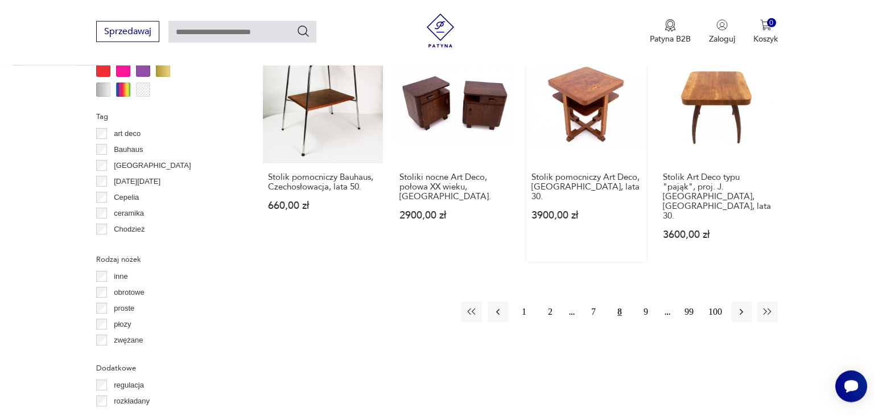
scroll to position [1142, 0]
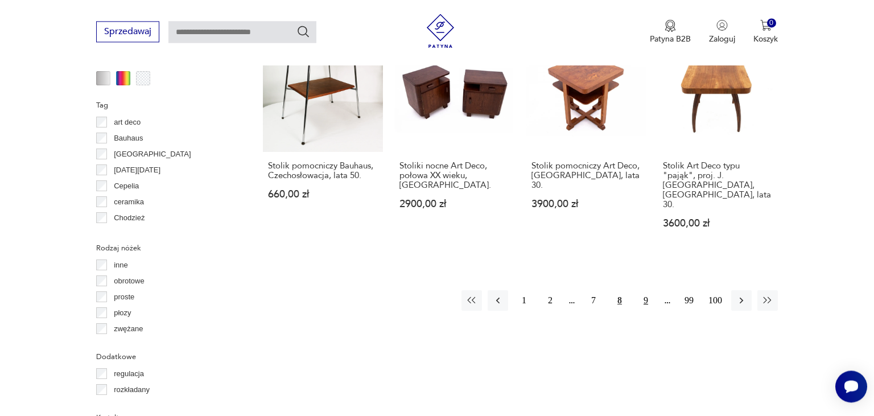
click at [644, 290] on button "9" at bounding box center [645, 300] width 20 height 20
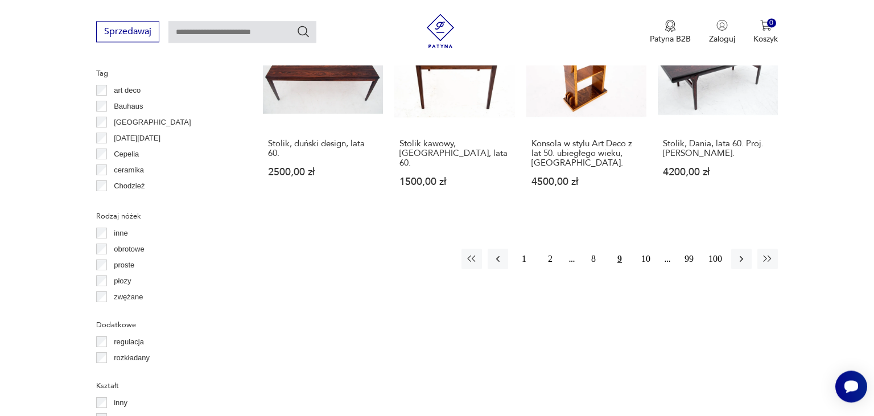
scroll to position [1203, 0]
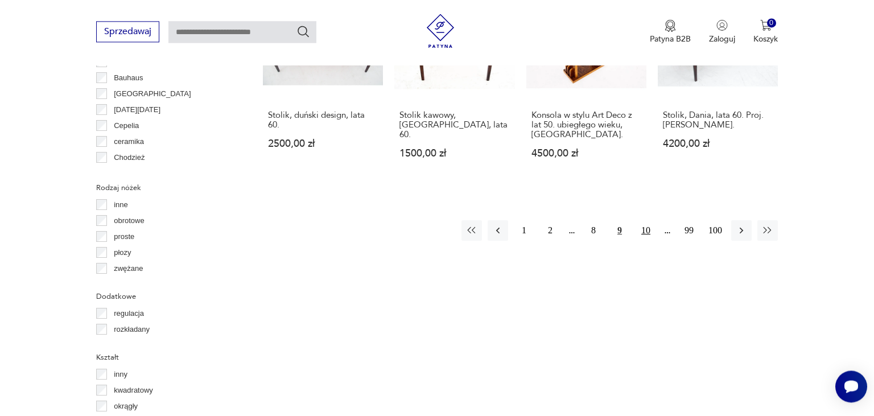
click at [647, 220] on button "10" at bounding box center [645, 230] width 20 height 20
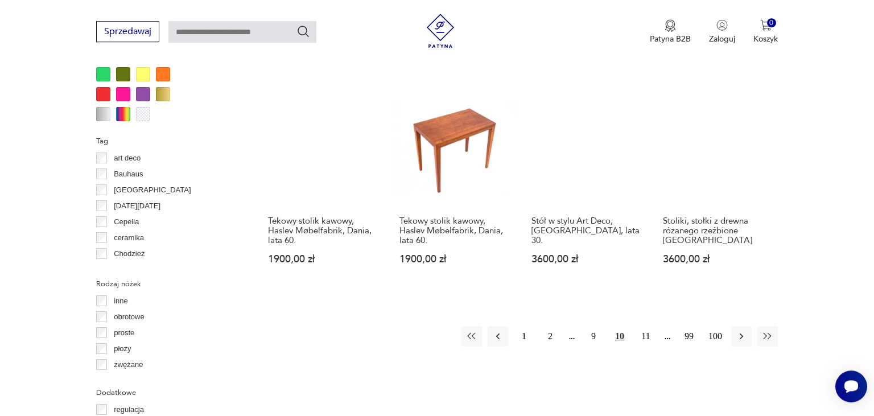
scroll to position [1142, 0]
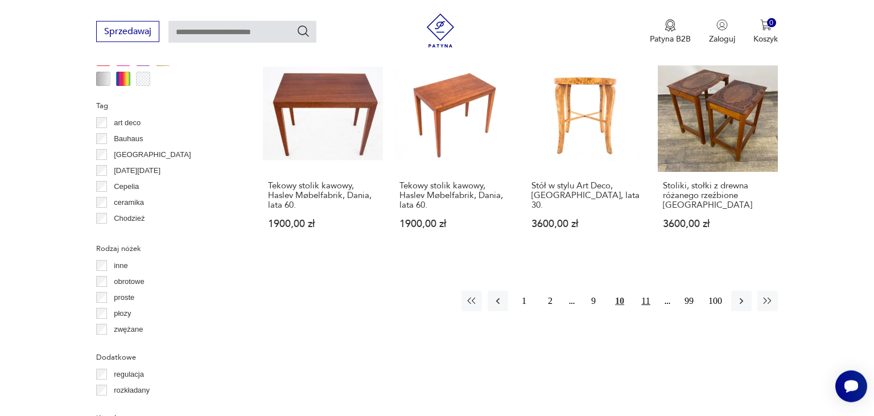
click at [647, 291] on button "11" at bounding box center [645, 301] width 20 height 20
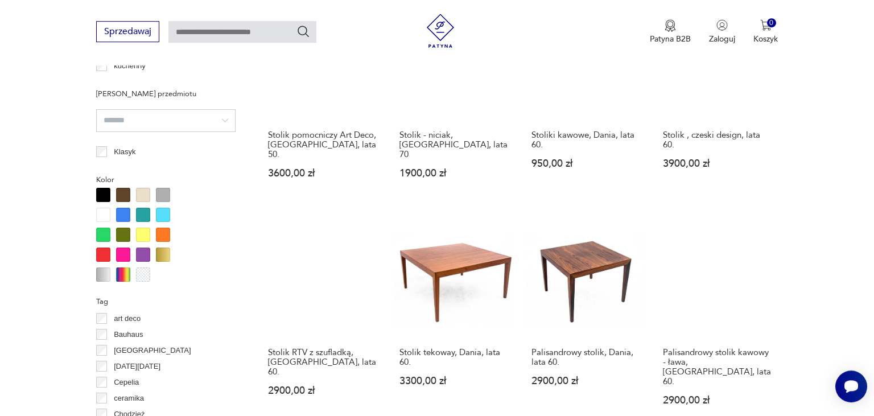
scroll to position [1022, 0]
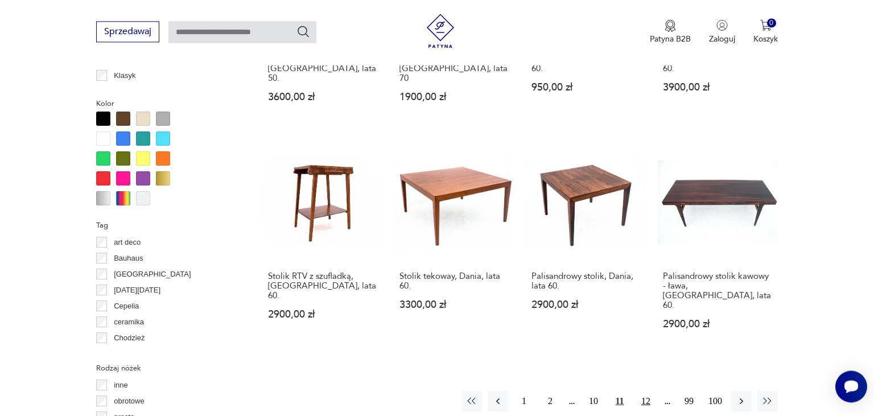
click at [645, 391] on button "12" at bounding box center [645, 401] width 20 height 20
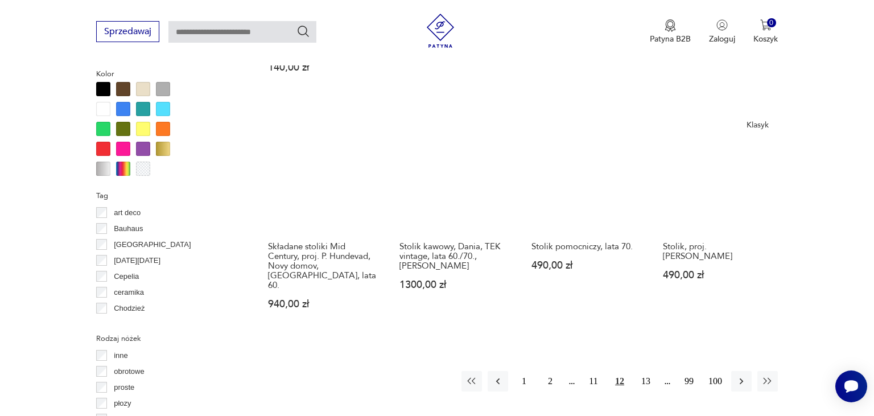
scroll to position [1142, 0]
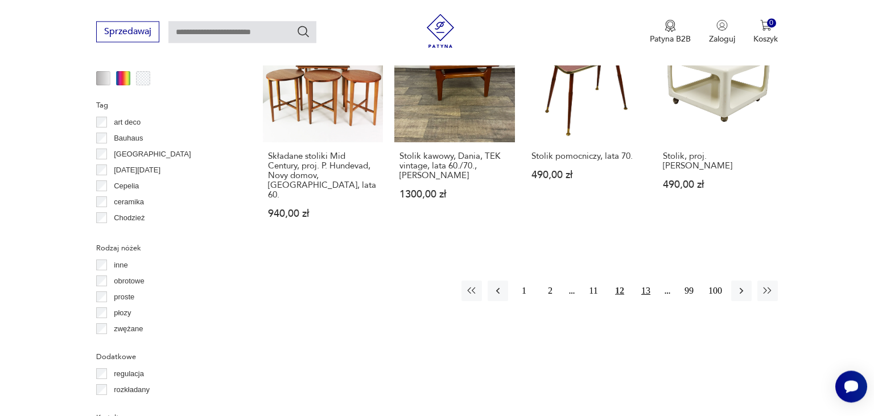
click at [648, 280] on button "13" at bounding box center [645, 290] width 20 height 20
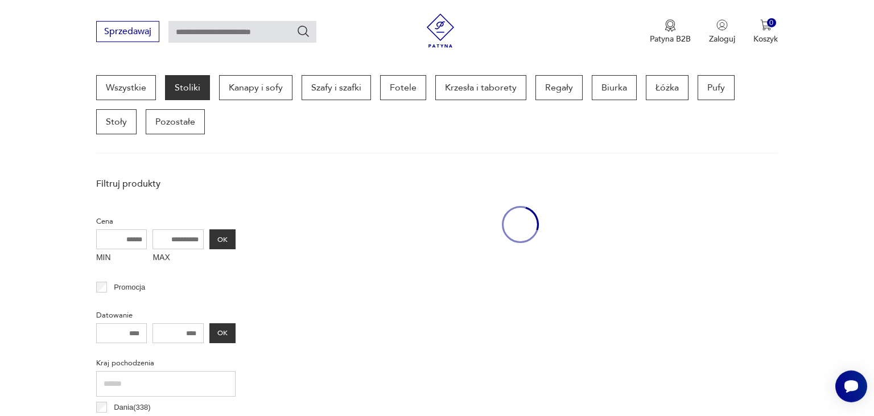
scroll to position [301, 0]
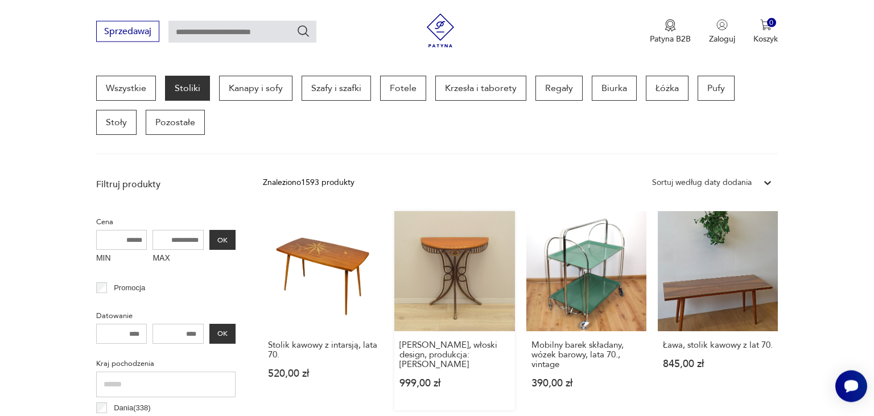
click at [457, 257] on link "[PERSON_NAME], włoski design, produkcja: Włochy 999,00 zł" at bounding box center [454, 310] width 120 height 199
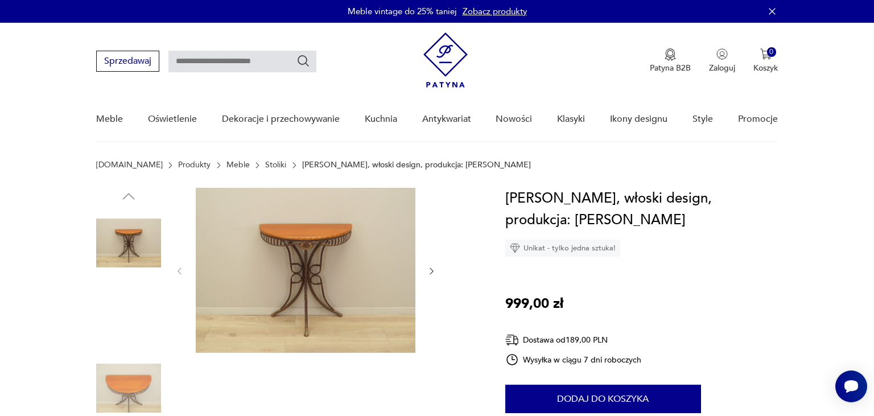
click at [127, 315] on img at bounding box center [128, 315] width 65 height 65
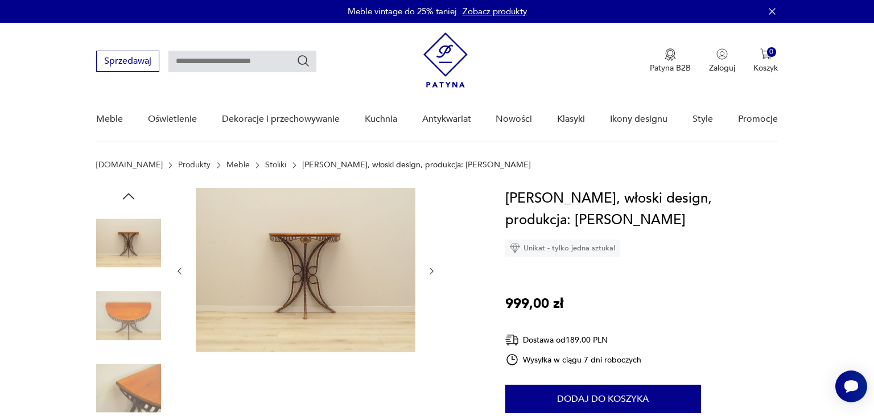
click at [137, 392] on img at bounding box center [128, 388] width 65 height 65
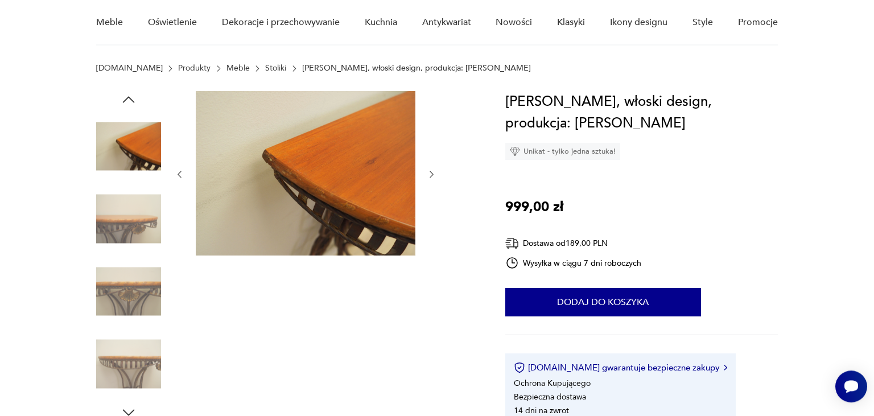
scroll to position [120, 0]
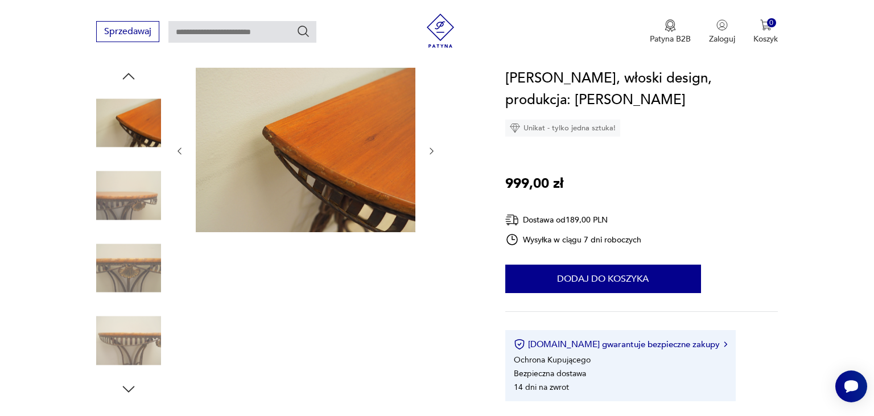
click at [127, 274] on img at bounding box center [128, 268] width 65 height 65
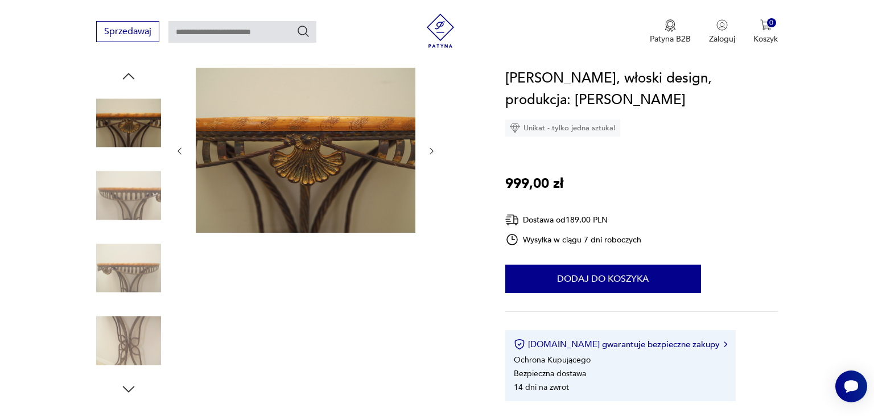
click at [135, 339] on img at bounding box center [128, 340] width 65 height 65
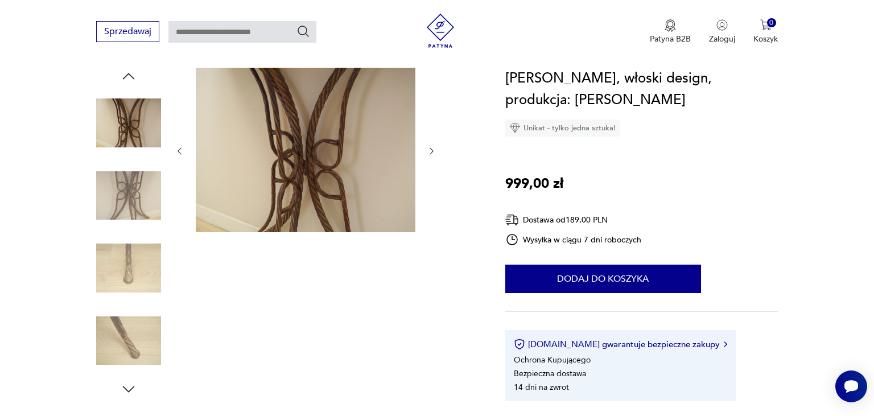
click at [130, 386] on icon "button" at bounding box center [128, 389] width 17 height 17
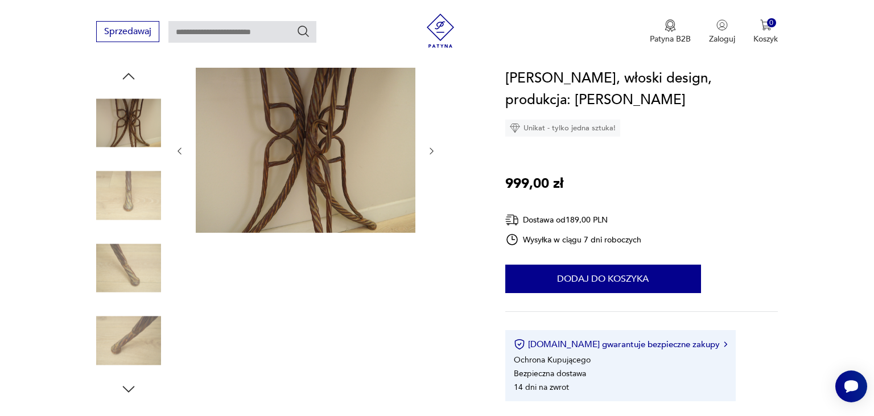
click at [124, 356] on img at bounding box center [128, 340] width 65 height 65
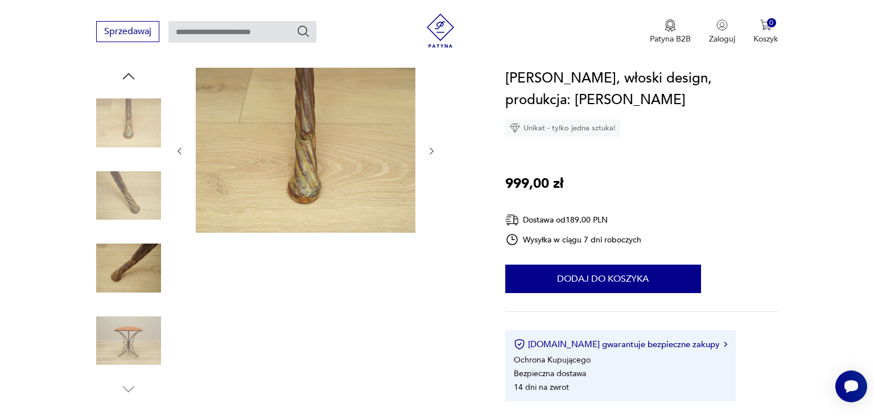
click at [134, 342] on img at bounding box center [128, 340] width 65 height 65
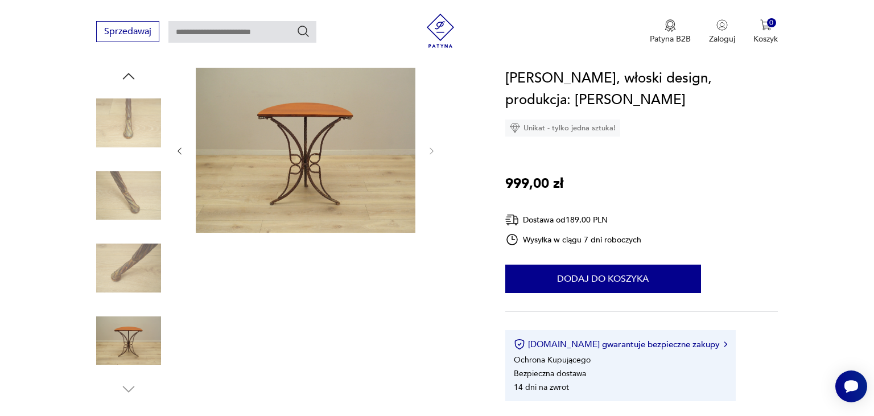
click at [131, 276] on img at bounding box center [128, 268] width 65 height 65
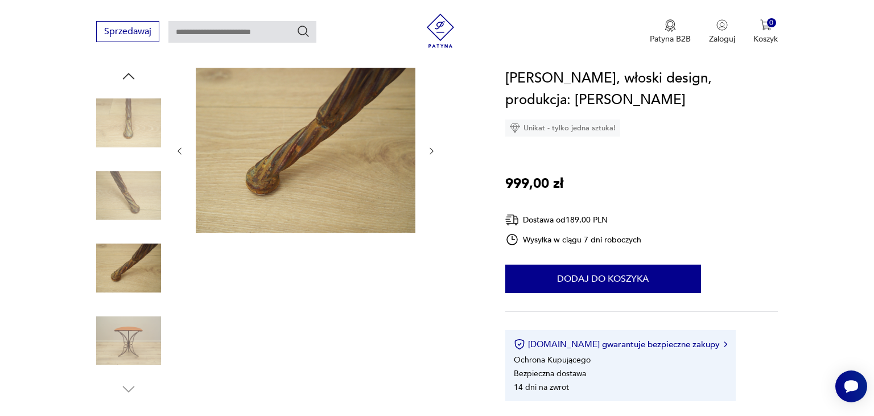
click at [127, 198] on img at bounding box center [128, 195] width 65 height 65
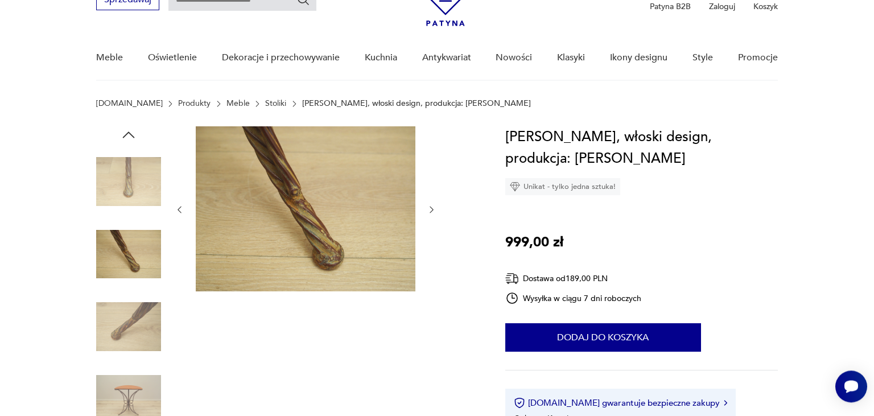
scroll to position [60, 0]
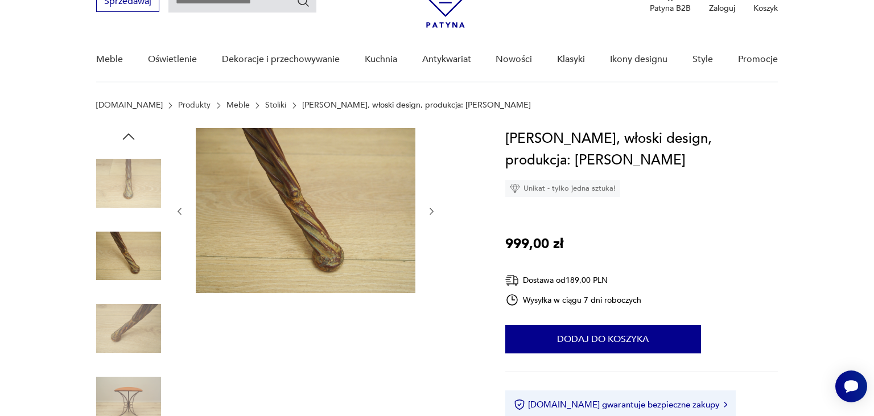
click at [128, 181] on img at bounding box center [128, 183] width 65 height 65
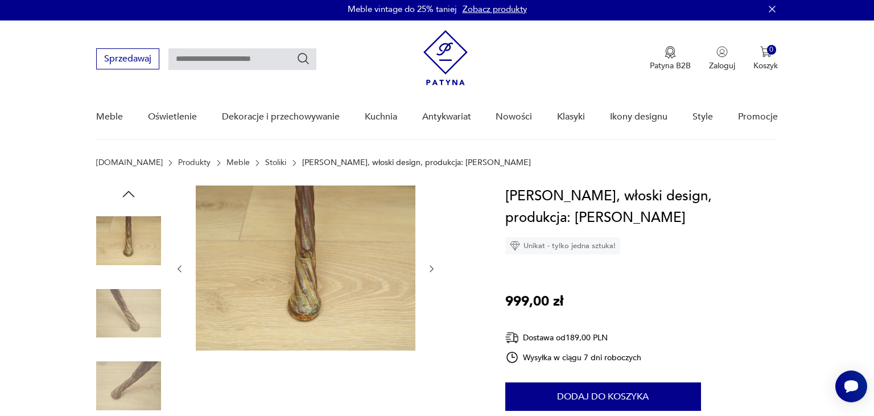
scroll to position [0, 0]
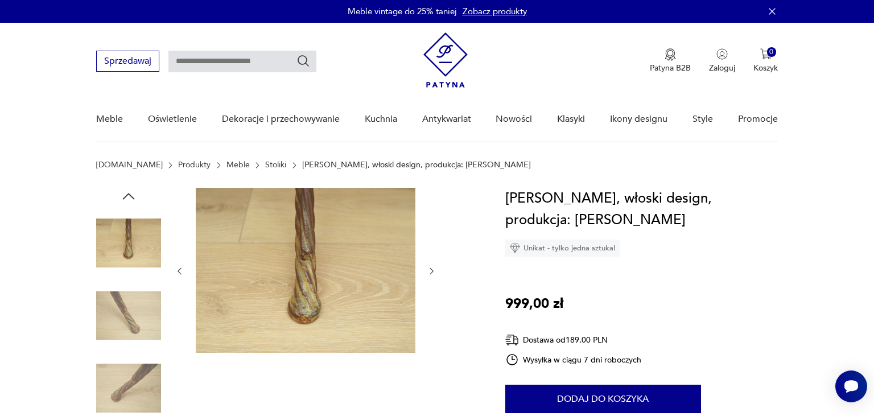
click at [130, 195] on icon "button" at bounding box center [129, 196] width 12 height 6
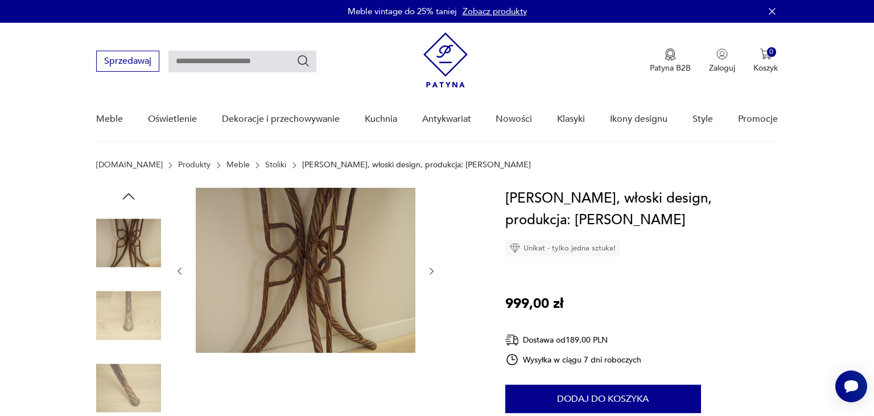
click at [122, 234] on img at bounding box center [128, 242] width 65 height 65
click at [130, 197] on icon "button" at bounding box center [128, 196] width 17 height 17
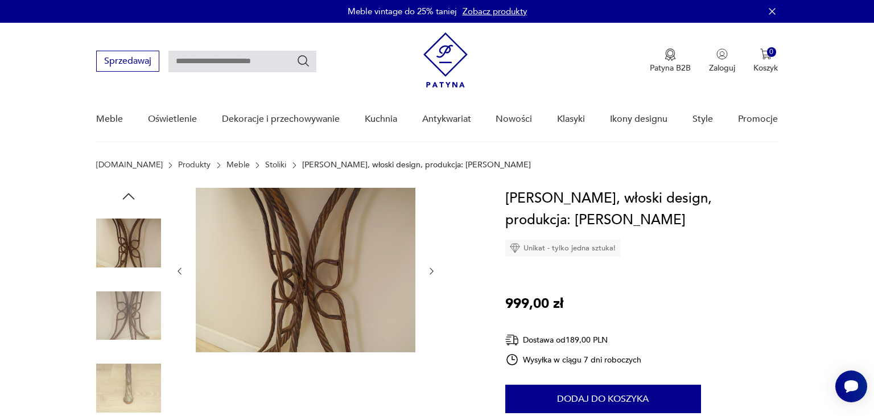
click at [130, 197] on icon "button" at bounding box center [128, 196] width 17 height 17
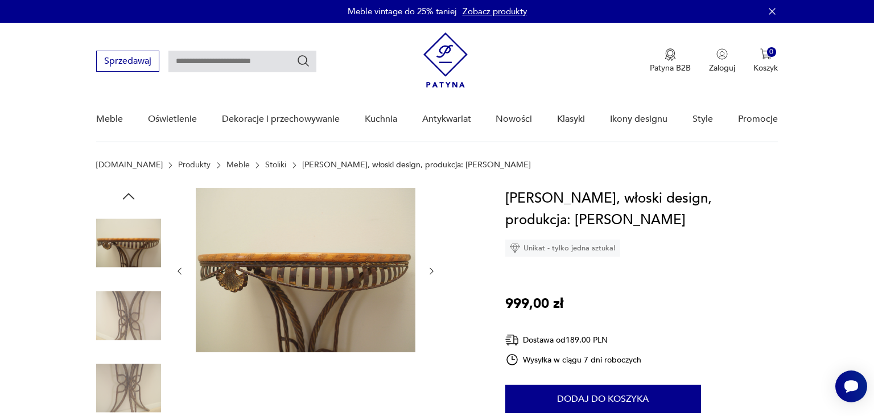
click at [279, 262] on img at bounding box center [306, 270] width 220 height 164
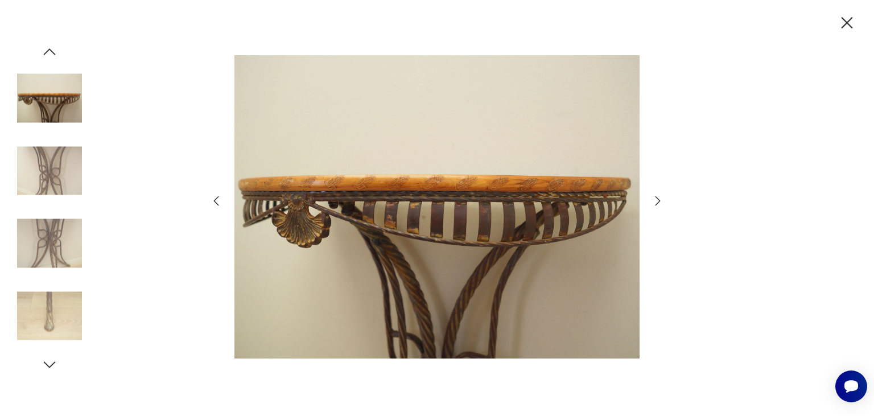
click at [50, 51] on icon "button" at bounding box center [49, 51] width 17 height 17
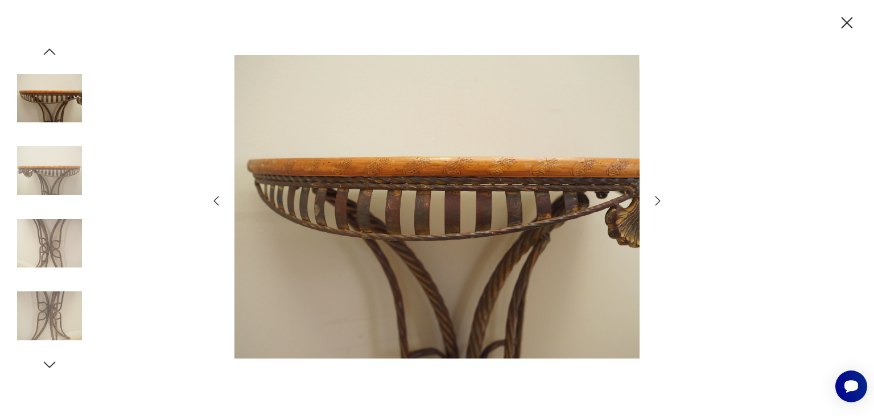
click at [50, 51] on icon "button" at bounding box center [49, 51] width 17 height 17
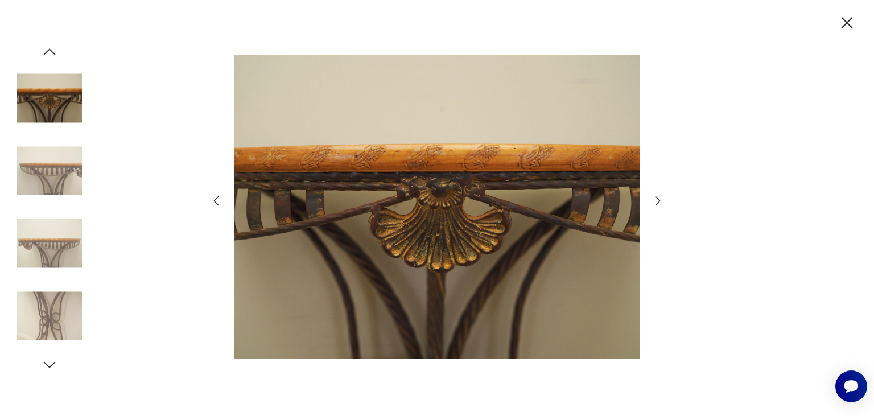
click at [50, 51] on icon "button" at bounding box center [49, 51] width 17 height 17
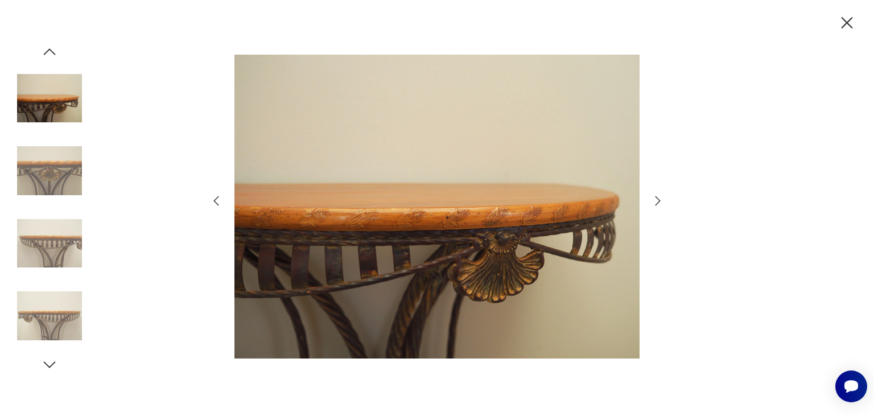
click at [49, 53] on icon "button" at bounding box center [49, 51] width 17 height 17
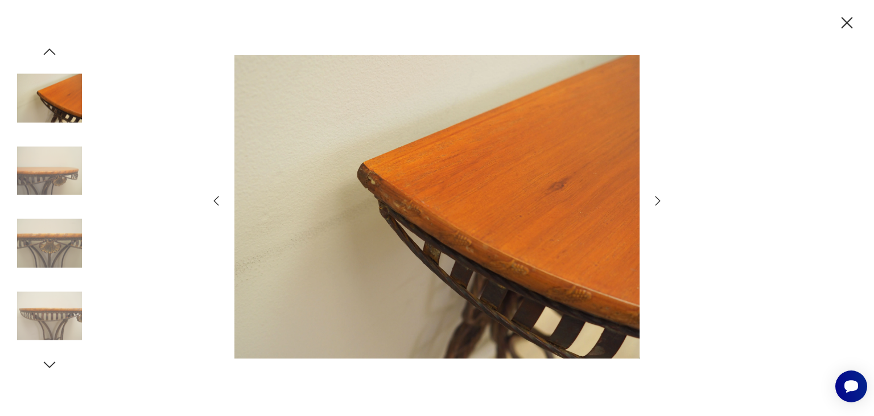
click at [49, 53] on icon "button" at bounding box center [49, 51] width 17 height 17
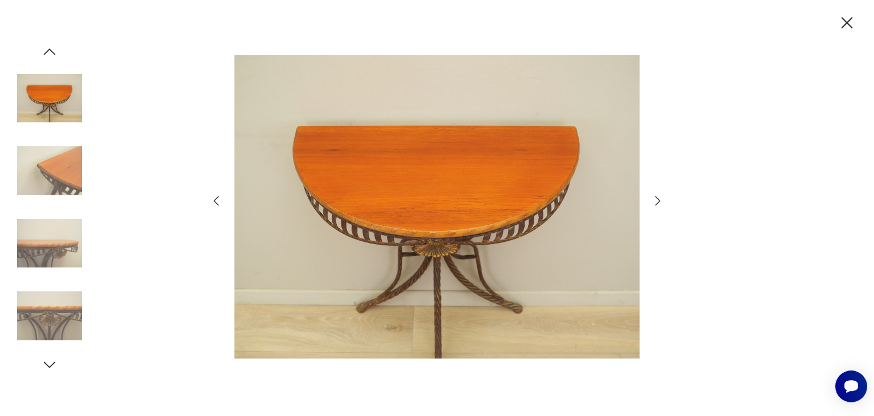
click at [44, 53] on icon "button" at bounding box center [49, 51] width 17 height 17
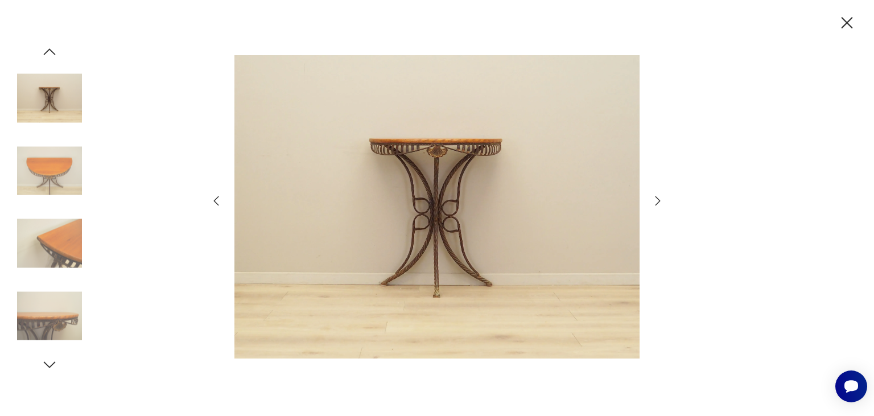
click at [45, 51] on icon "button" at bounding box center [49, 51] width 17 height 17
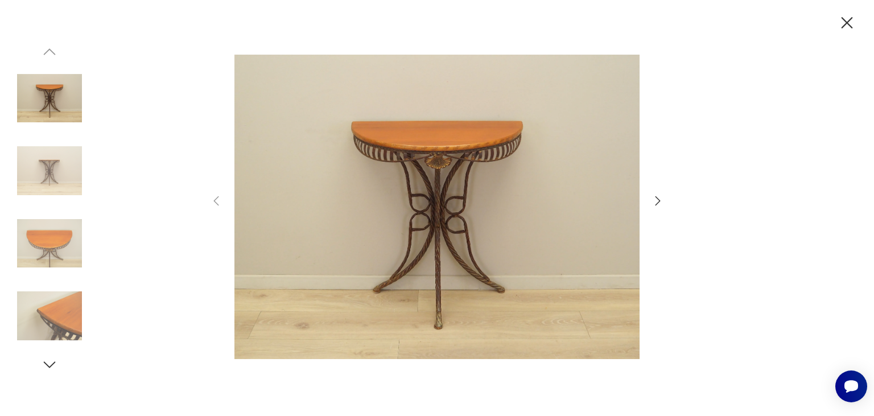
click at [439, 209] on img at bounding box center [436, 206] width 405 height 333
click at [846, 28] on icon "button" at bounding box center [847, 23] width 20 height 20
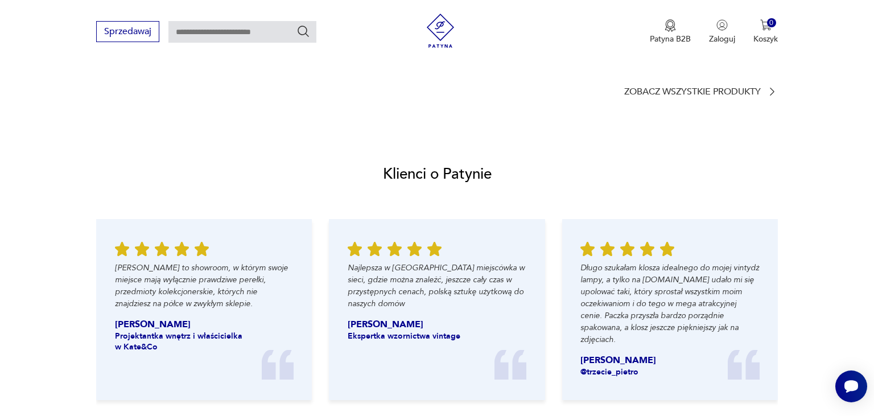
scroll to position [841, 0]
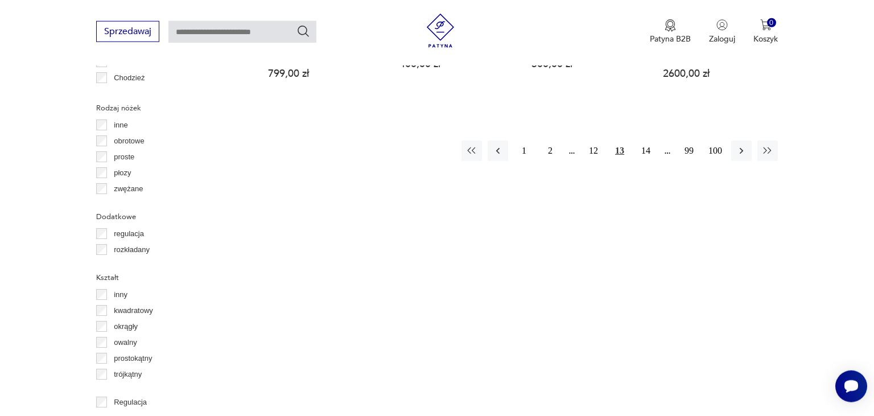
scroll to position [1297, 0]
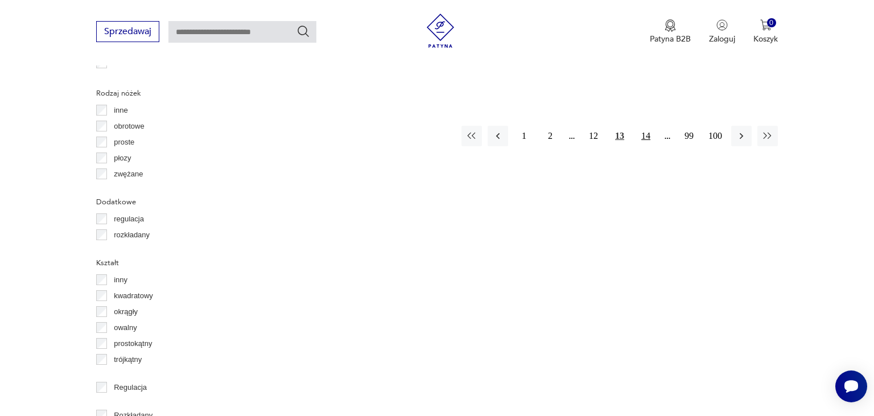
click at [646, 126] on button "14" at bounding box center [645, 136] width 20 height 20
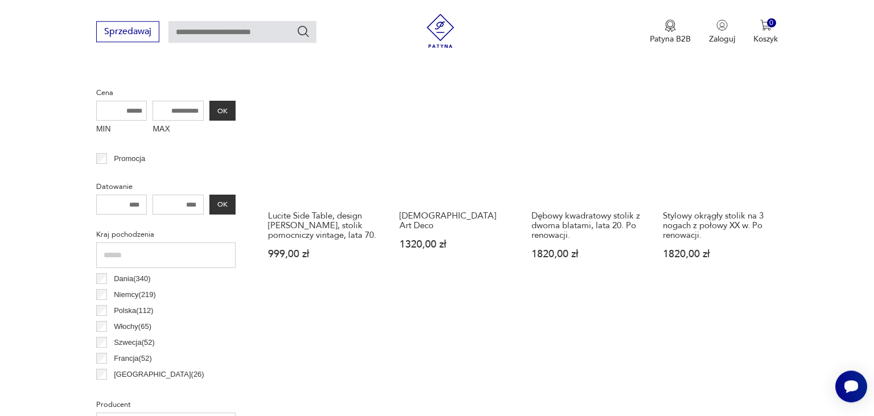
scroll to position [481, 0]
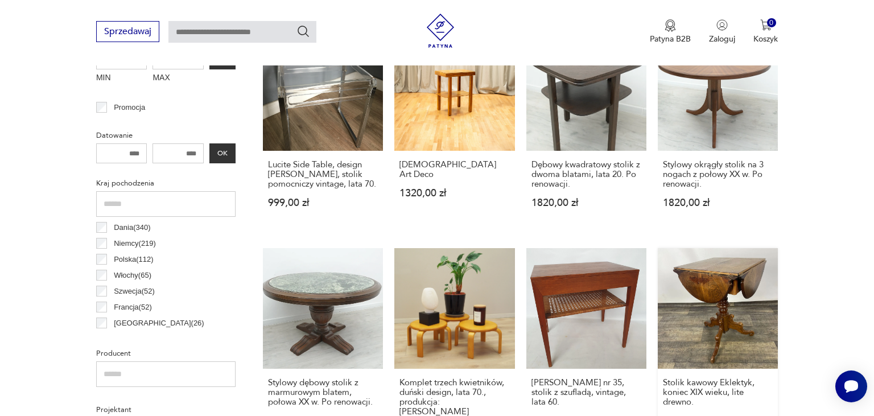
click at [715, 301] on link "Stolik kawowy Eklektyk, koniec XIX wieku, lite drewno. 800,00 zł" at bounding box center [718, 352] width 120 height 209
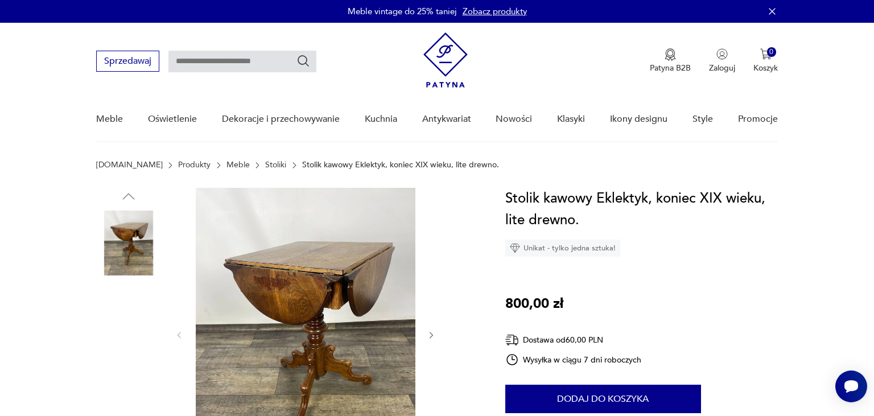
click at [134, 245] on img at bounding box center [128, 242] width 65 height 65
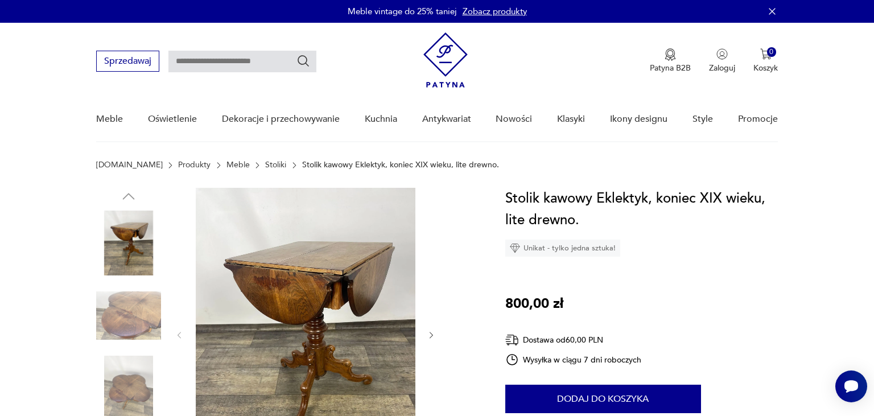
click at [340, 301] on img at bounding box center [306, 334] width 220 height 293
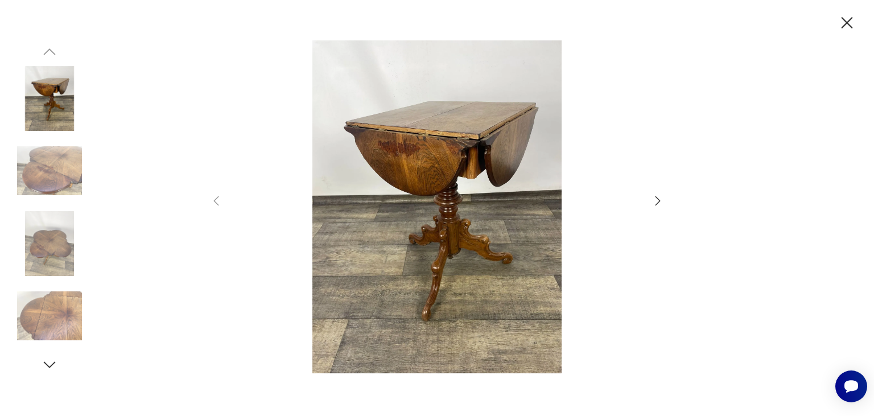
click at [53, 172] on img at bounding box center [49, 170] width 65 height 65
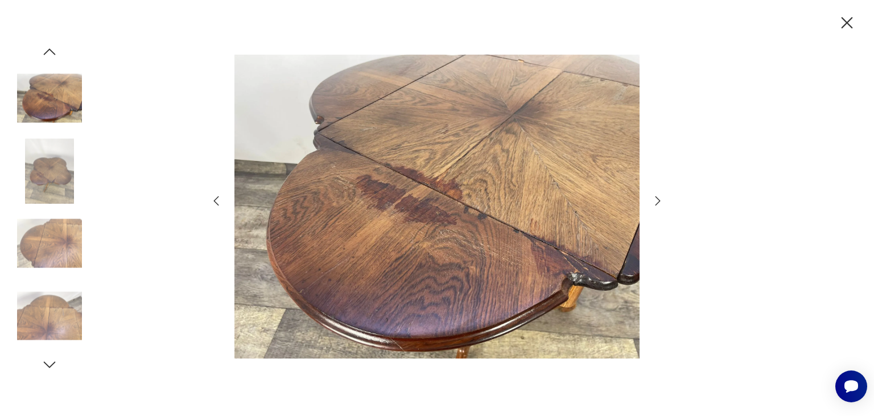
click at [59, 247] on img at bounding box center [49, 243] width 65 height 65
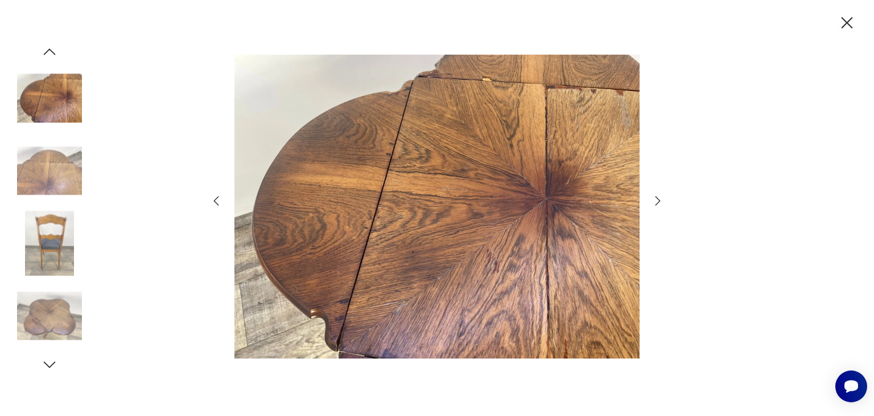
click at [49, 314] on img at bounding box center [49, 315] width 65 height 65
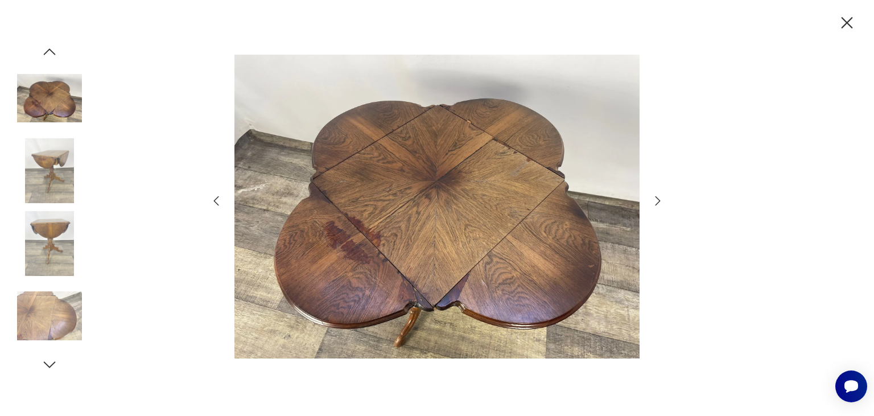
click at [49, 364] on icon "button" at bounding box center [49, 364] width 17 height 17
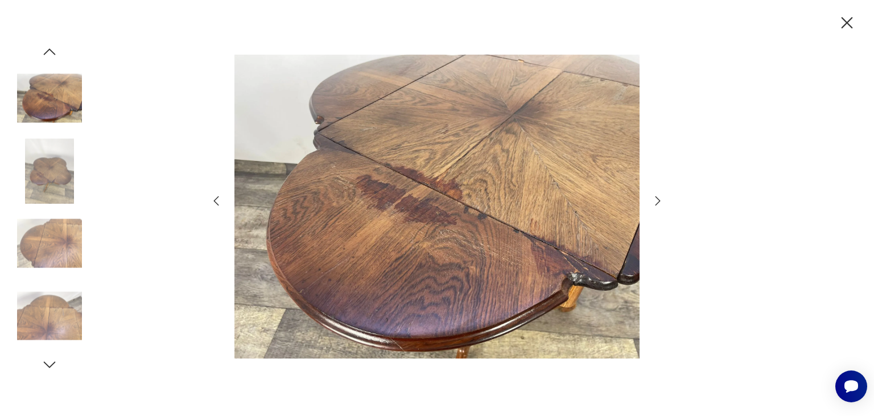
click at [51, 365] on icon "button" at bounding box center [50, 364] width 12 height 6
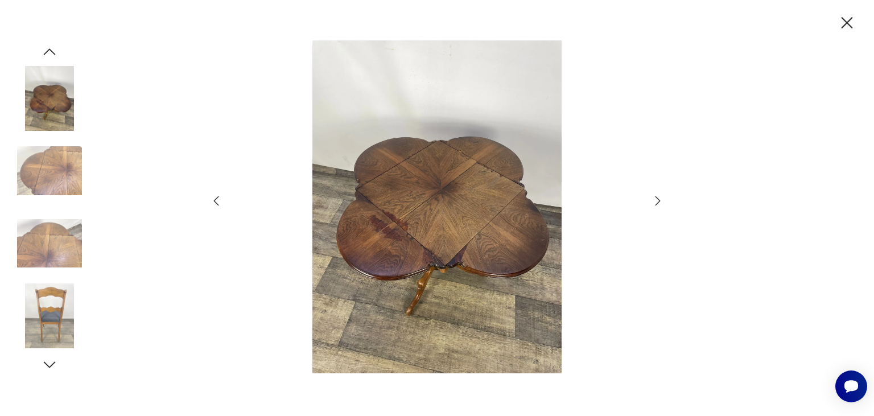
click at [51, 365] on icon "button" at bounding box center [50, 364] width 12 height 6
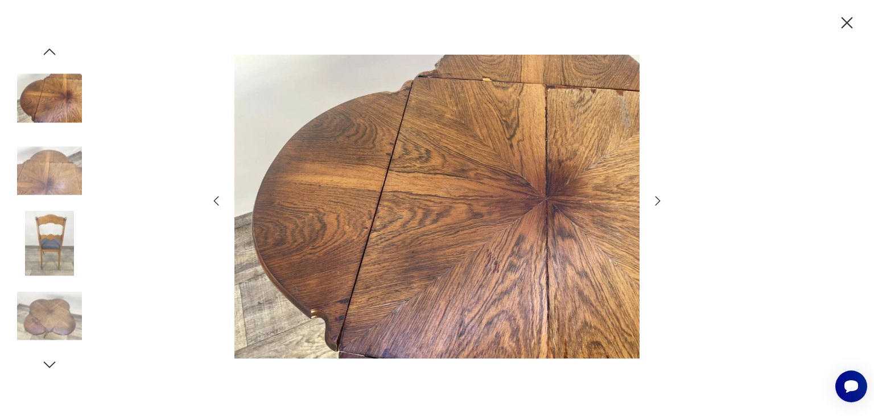
click at [51, 365] on icon "button" at bounding box center [50, 364] width 12 height 6
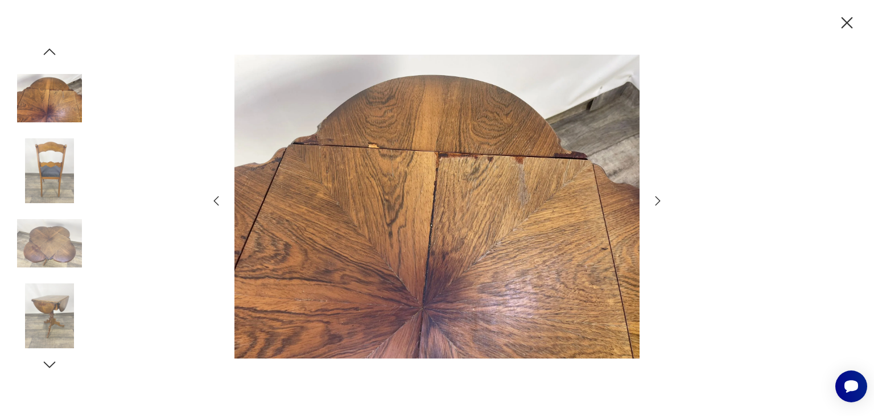
click at [51, 365] on icon "button" at bounding box center [49, 364] width 17 height 17
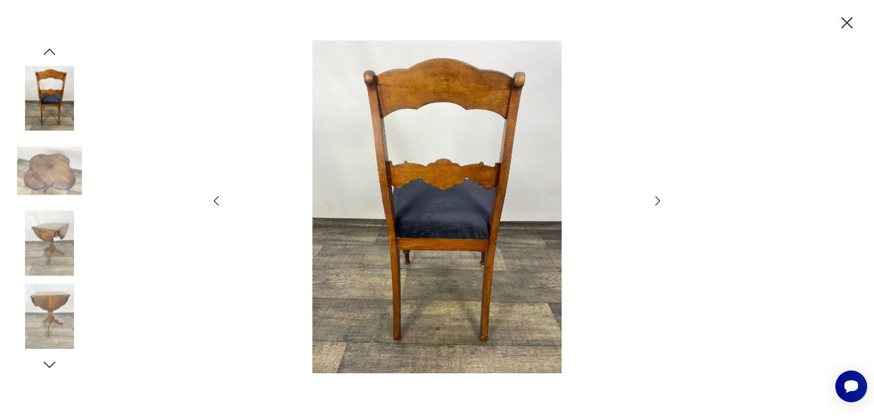
click at [51, 365] on icon "button" at bounding box center [49, 364] width 17 height 17
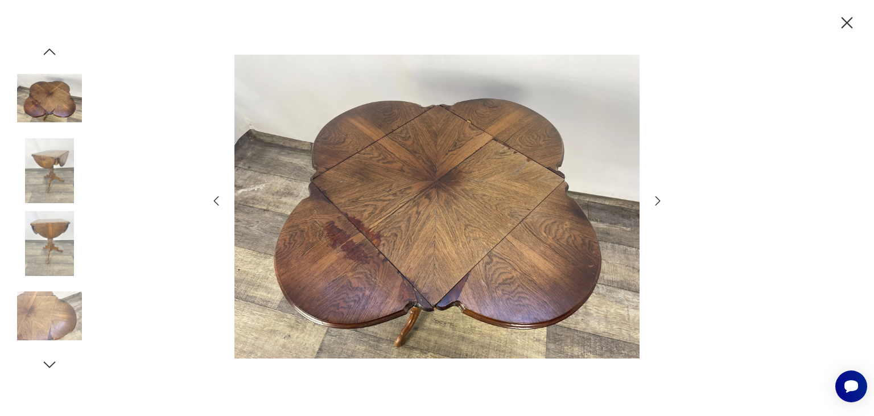
click at [51, 365] on icon "button" at bounding box center [49, 364] width 17 height 17
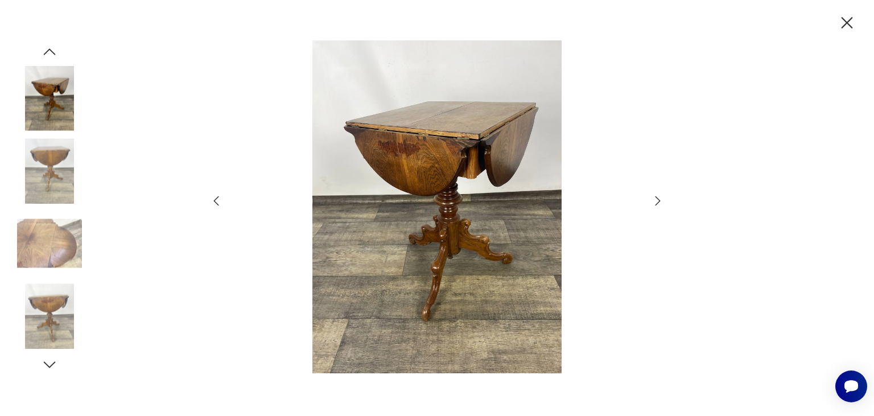
click at [51, 365] on icon "button" at bounding box center [49, 364] width 17 height 17
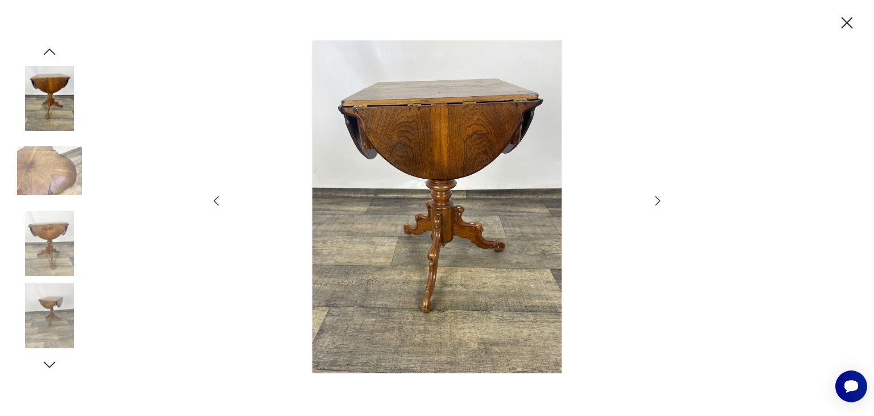
click at [51, 365] on icon "button" at bounding box center [49, 364] width 17 height 17
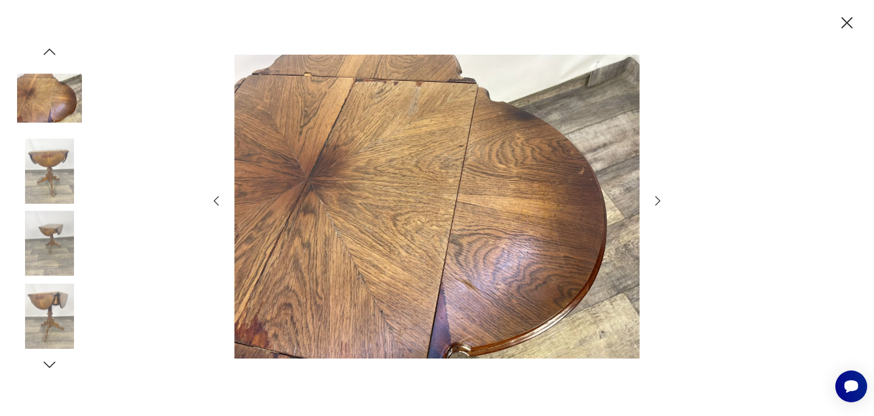
click at [51, 365] on icon "button" at bounding box center [49, 364] width 17 height 17
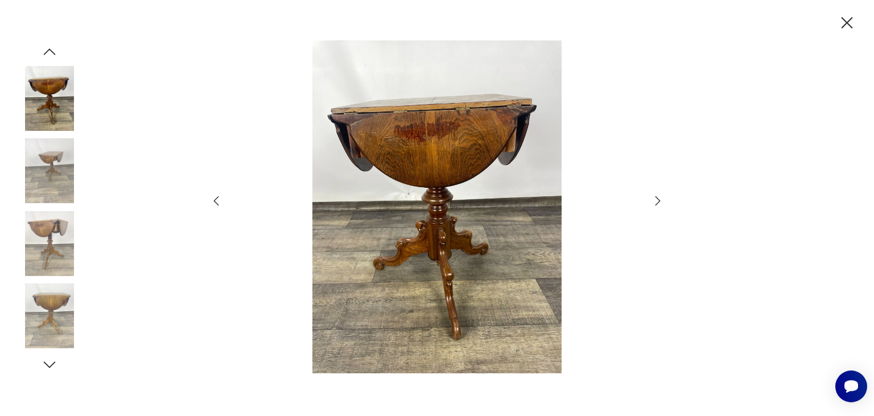
click at [51, 365] on icon "button" at bounding box center [49, 364] width 17 height 17
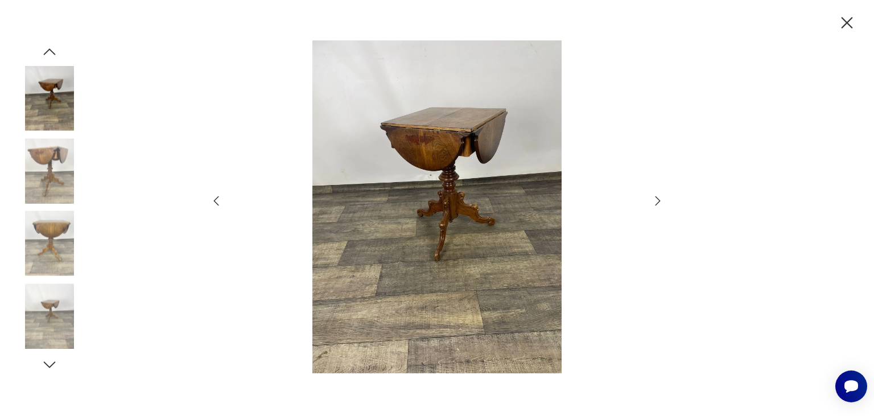
click at [51, 365] on icon "button" at bounding box center [49, 364] width 17 height 17
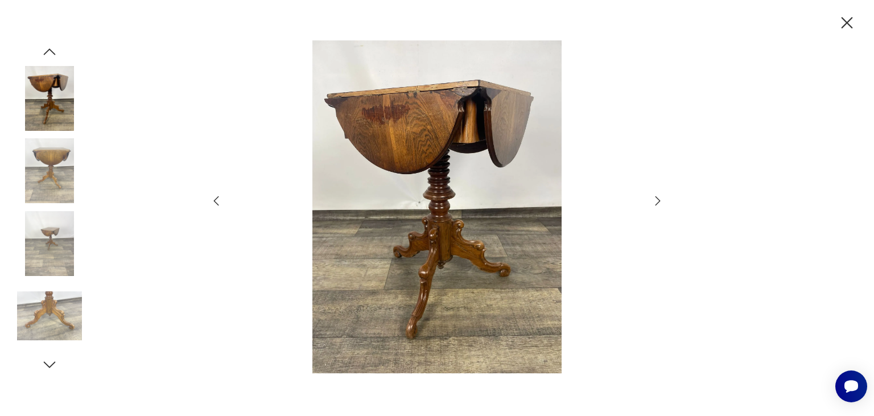
click at [51, 365] on icon "button" at bounding box center [49, 364] width 17 height 17
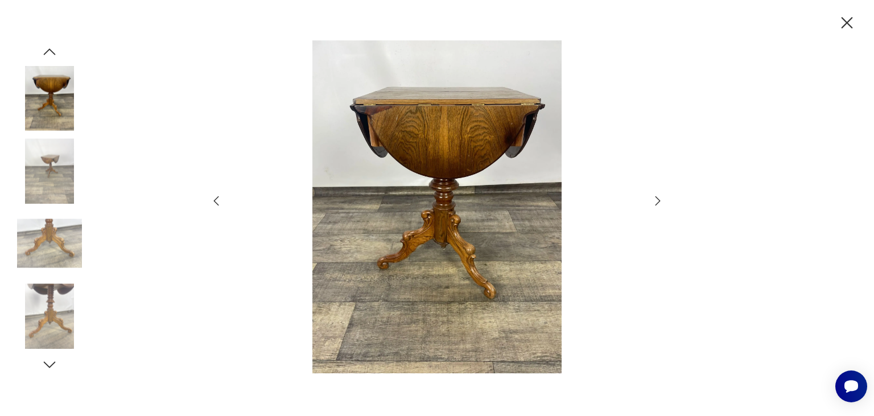
click at [51, 365] on icon "button" at bounding box center [49, 364] width 17 height 17
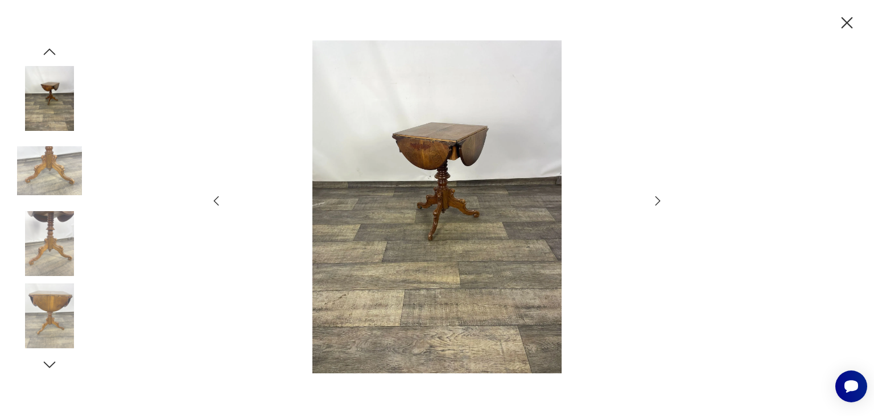
click at [51, 365] on icon "button" at bounding box center [49, 364] width 17 height 17
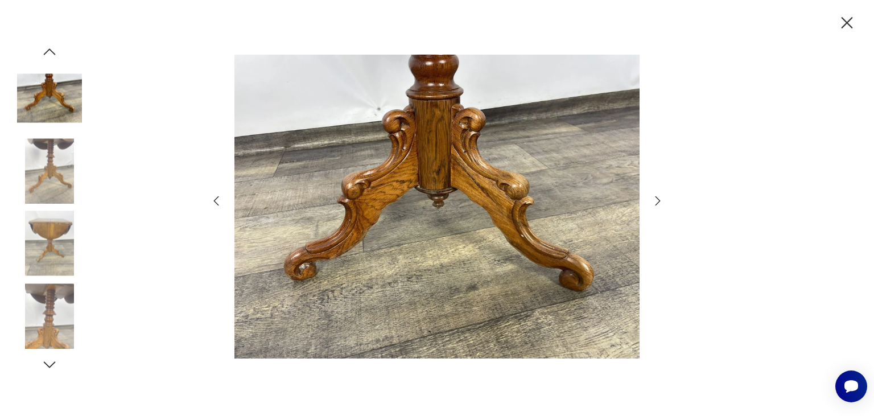
click at [40, 362] on div at bounding box center [49, 208] width 65 height 330
drag, startPoint x: 52, startPoint y: 363, endPoint x: 47, endPoint y: 366, distance: 5.9
click at [47, 366] on icon "button" at bounding box center [49, 364] width 17 height 17
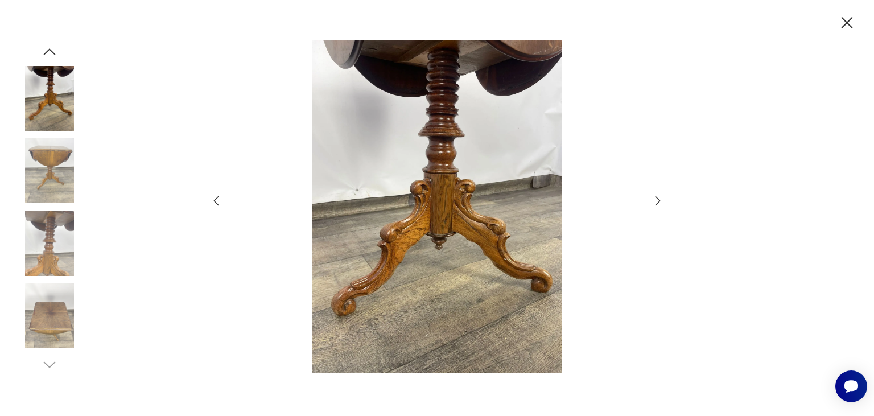
click at [845, 22] on icon "button" at bounding box center [846, 22] width 11 height 11
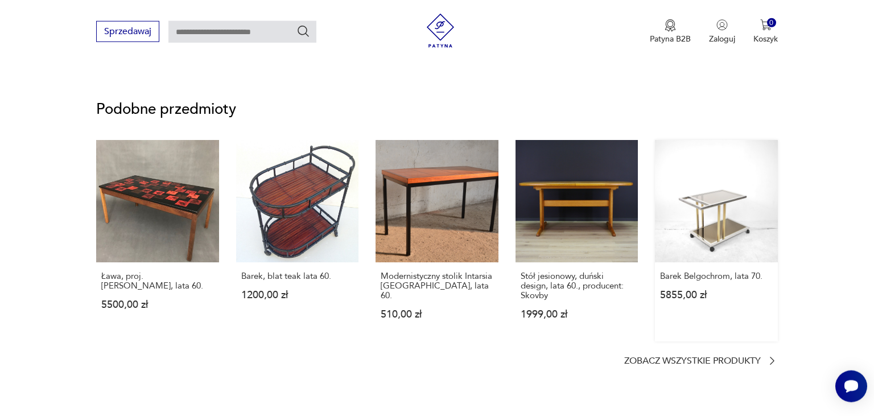
scroll to position [901, 0]
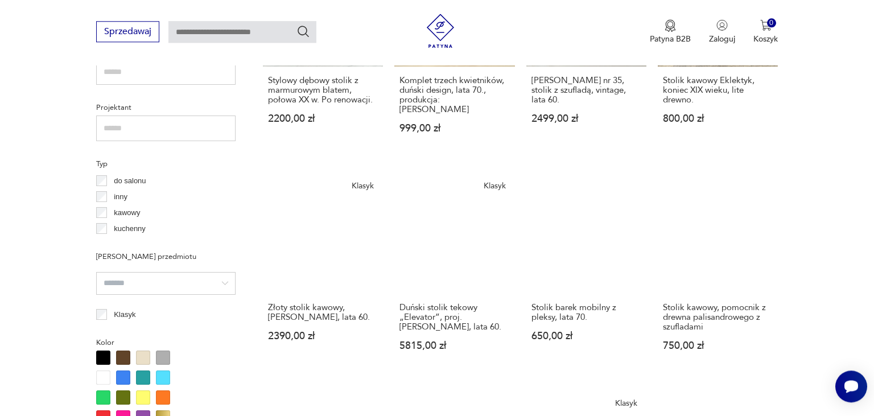
scroll to position [775, 0]
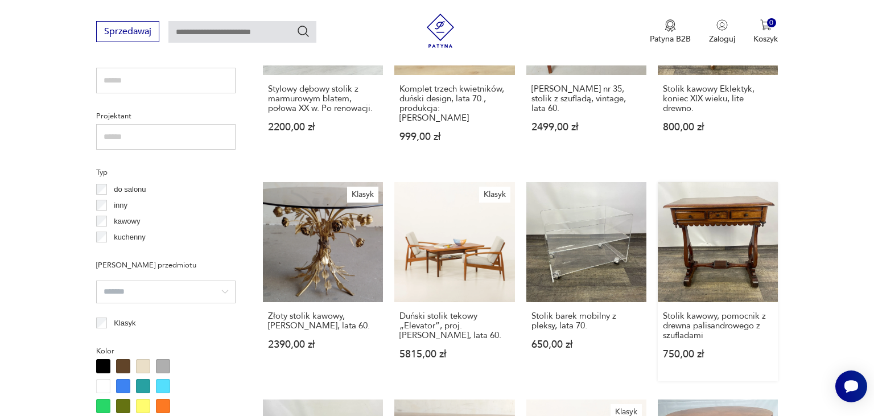
click at [720, 213] on link "Stolik kawowy, pomocnik z drewna palisandrowego z szufladami 750,00 zł" at bounding box center [718, 281] width 120 height 199
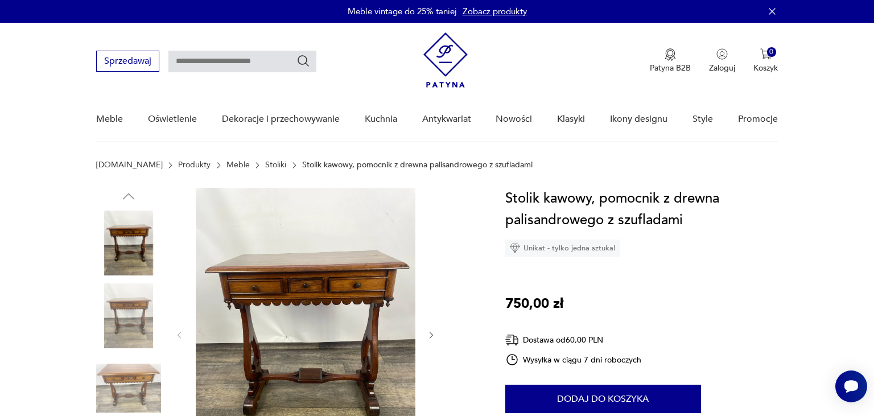
click at [315, 300] on img at bounding box center [306, 334] width 220 height 293
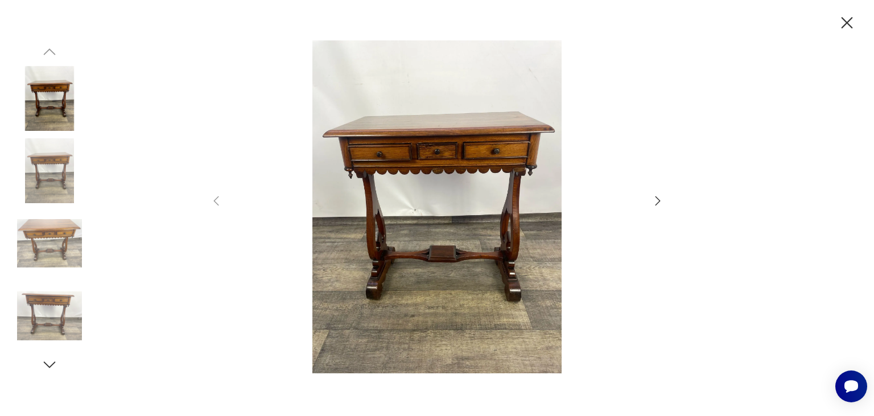
click at [54, 173] on img at bounding box center [49, 170] width 65 height 65
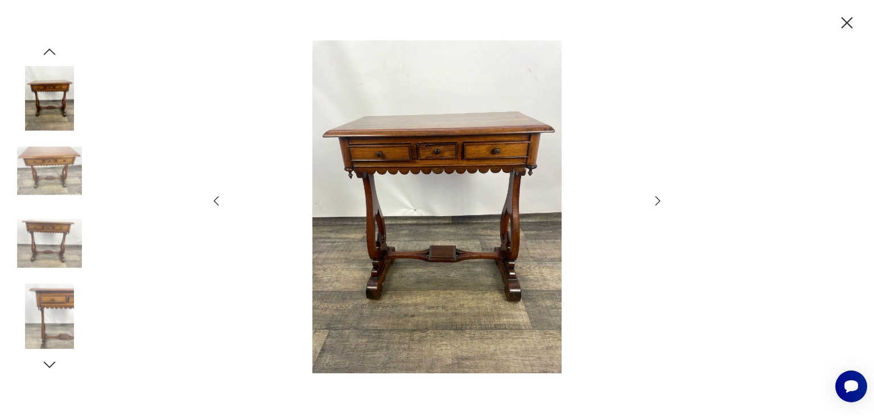
click at [56, 237] on img at bounding box center [49, 243] width 65 height 65
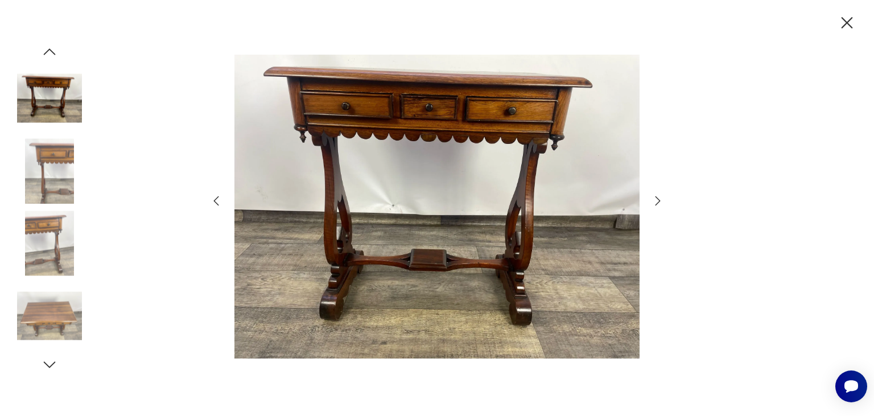
click at [51, 323] on img at bounding box center [49, 315] width 65 height 65
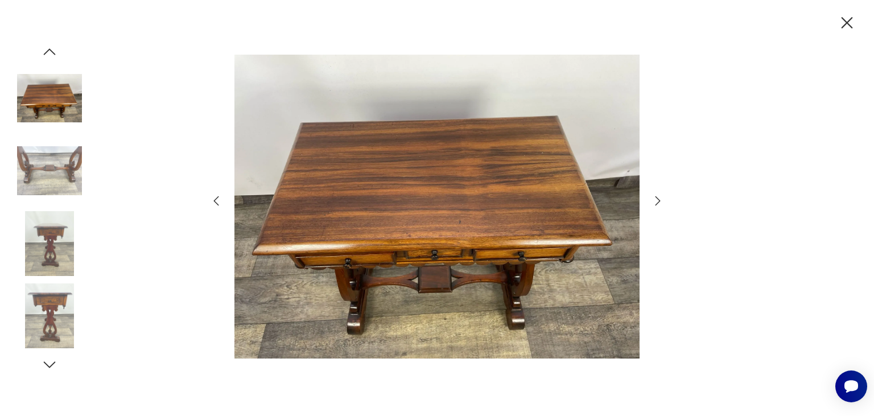
click at [49, 88] on img at bounding box center [49, 98] width 65 height 65
click at [45, 159] on img at bounding box center [49, 170] width 65 height 65
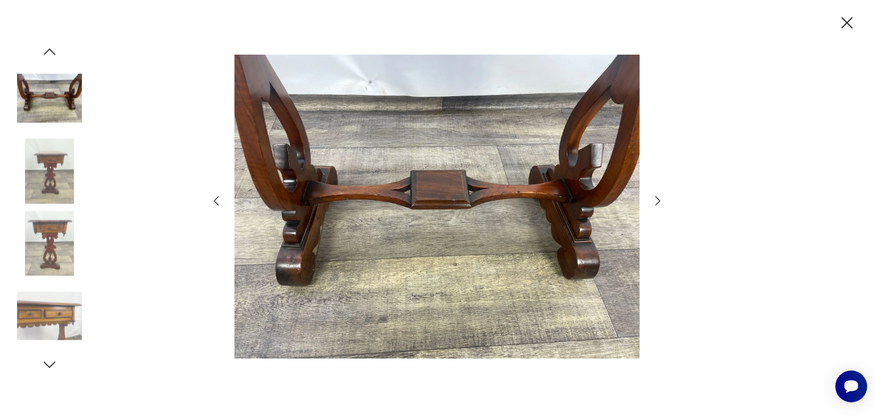
click at [55, 257] on img at bounding box center [49, 243] width 65 height 65
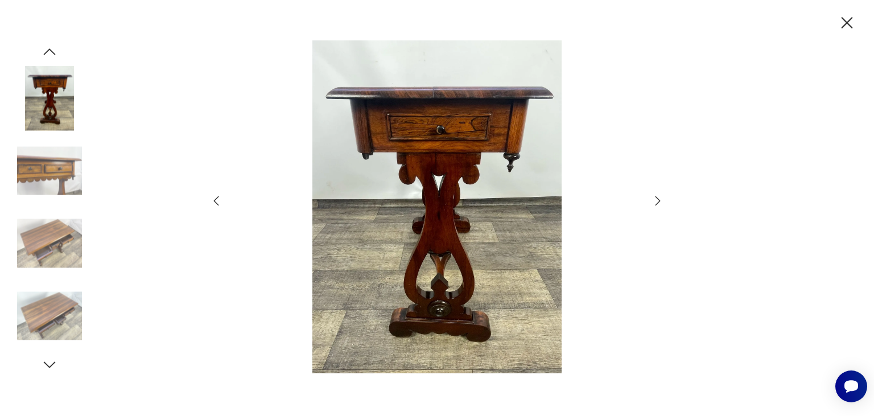
click at [49, 55] on icon "button" at bounding box center [49, 51] width 17 height 17
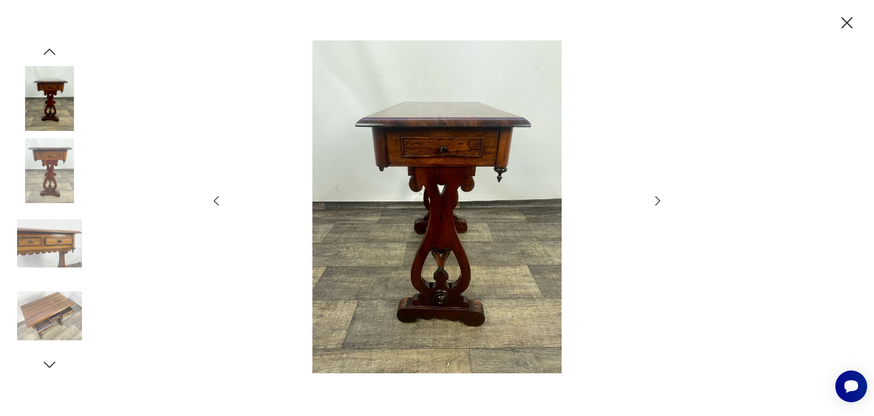
click at [49, 55] on icon "button" at bounding box center [49, 51] width 17 height 17
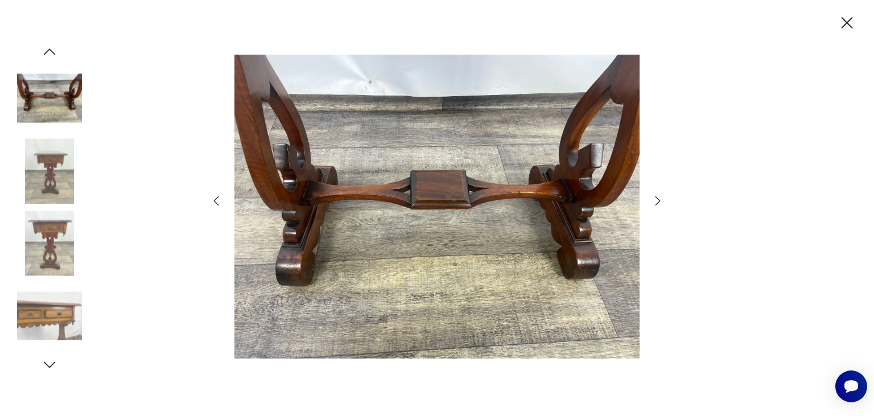
click at [49, 55] on icon "button" at bounding box center [49, 51] width 17 height 17
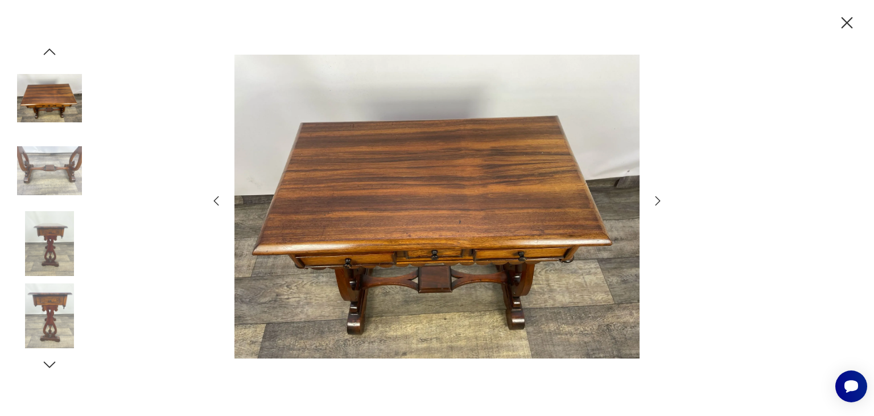
click at [49, 55] on icon "button" at bounding box center [49, 51] width 17 height 17
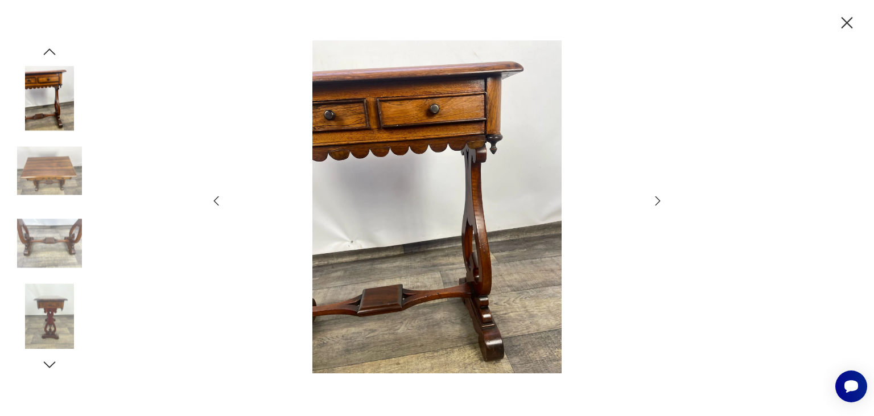
click at [49, 55] on icon "button" at bounding box center [49, 51] width 17 height 17
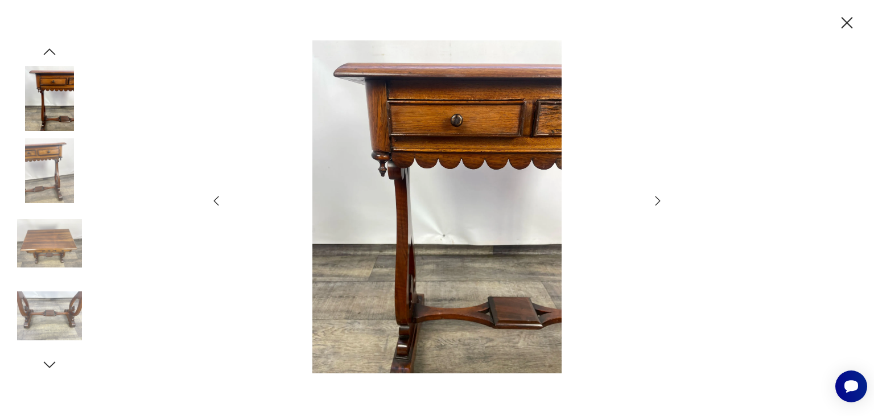
click at [49, 55] on icon "button" at bounding box center [49, 51] width 17 height 17
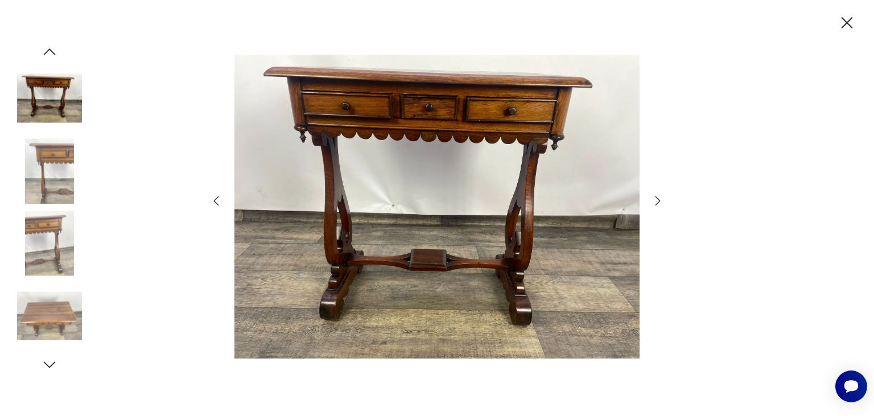
click at [49, 55] on icon "button" at bounding box center [49, 51] width 17 height 17
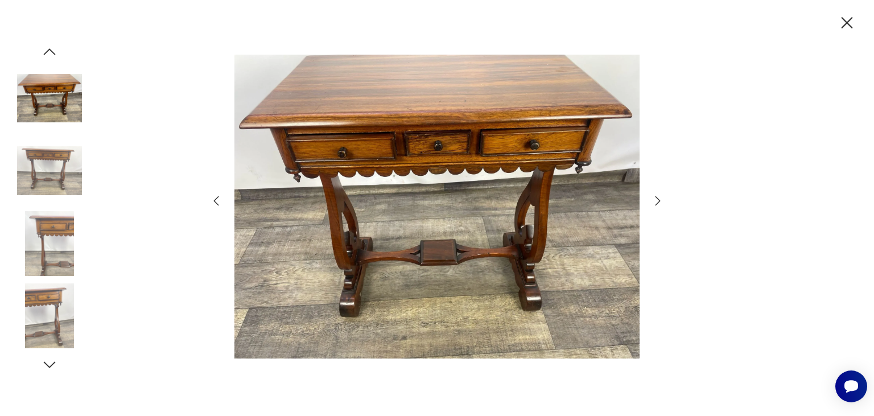
click at [49, 55] on icon "button" at bounding box center [49, 51] width 17 height 17
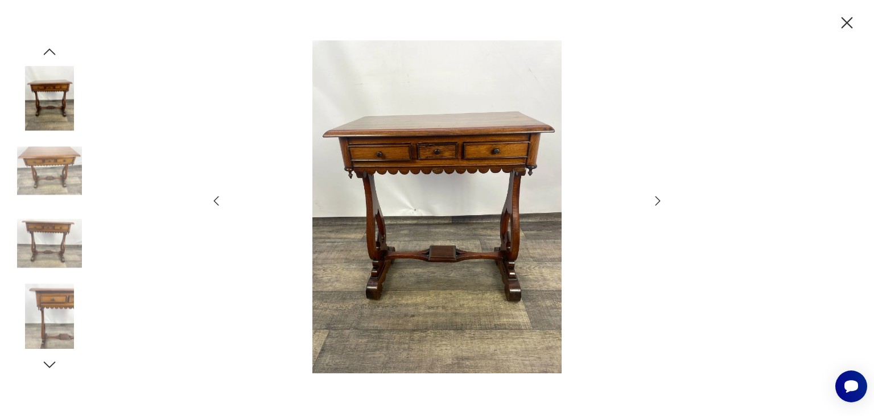
click at [49, 55] on icon "button" at bounding box center [49, 51] width 17 height 17
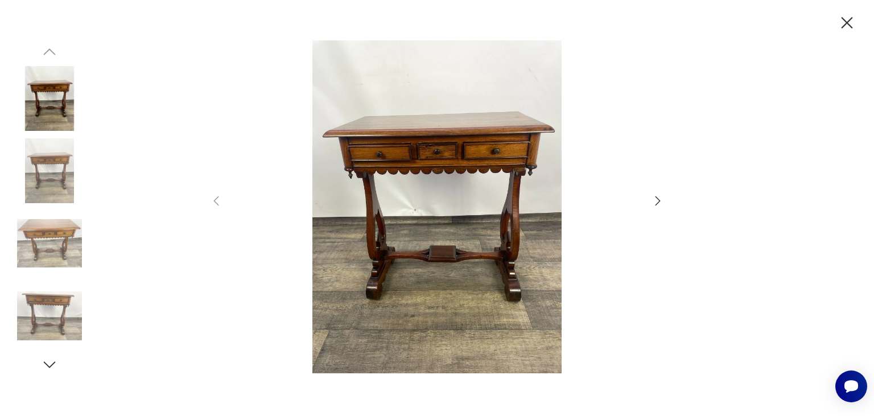
click at [52, 367] on icon "button" at bounding box center [49, 364] width 17 height 17
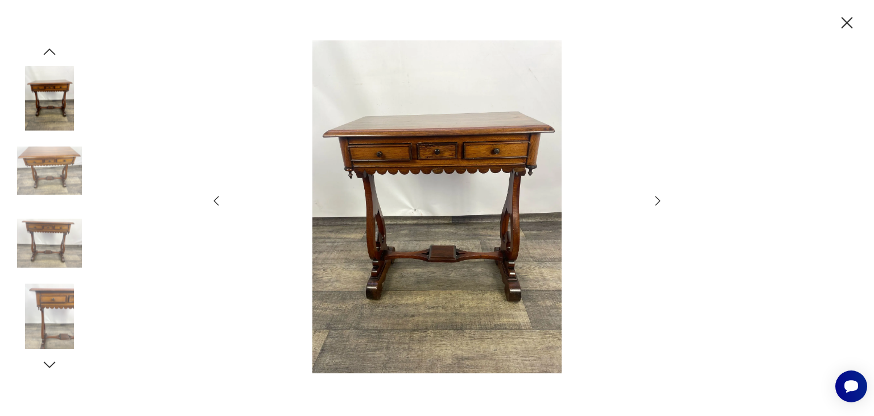
click at [50, 366] on icon "button" at bounding box center [50, 364] width 12 height 6
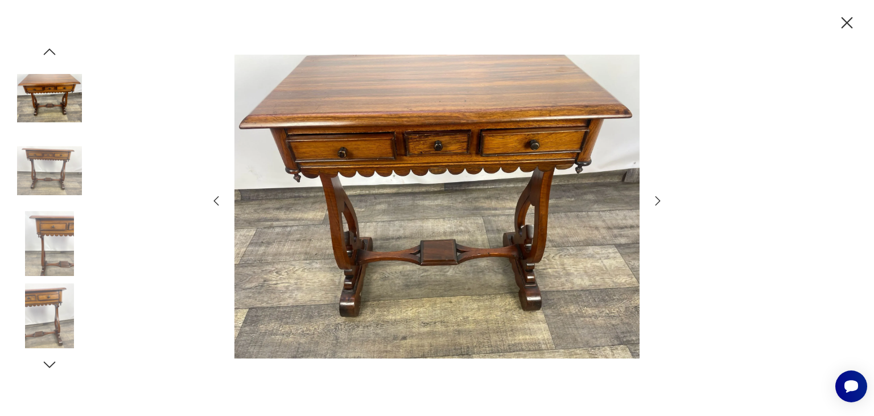
click at [50, 366] on icon "button" at bounding box center [50, 364] width 12 height 6
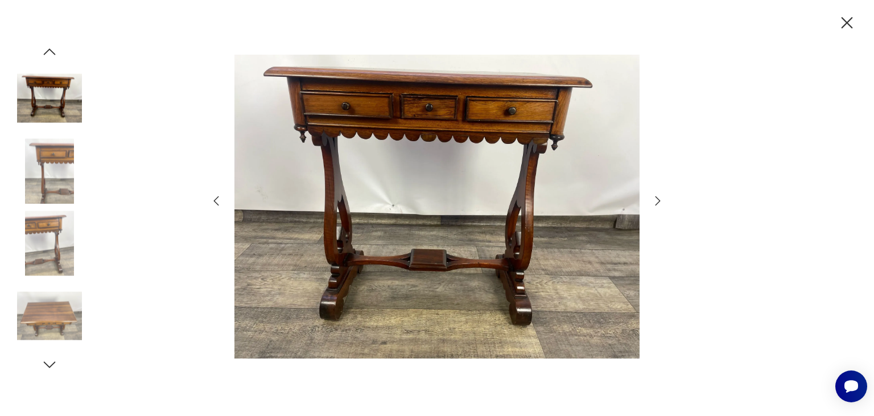
click at [50, 366] on icon "button" at bounding box center [50, 364] width 12 height 6
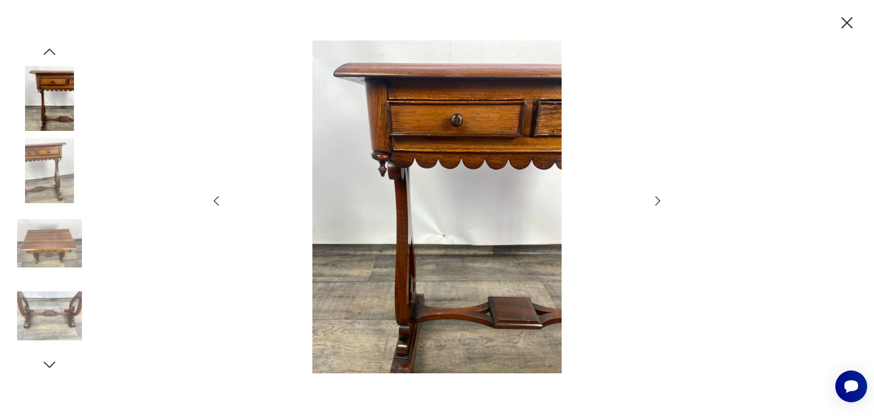
click at [50, 366] on icon "button" at bounding box center [50, 364] width 12 height 6
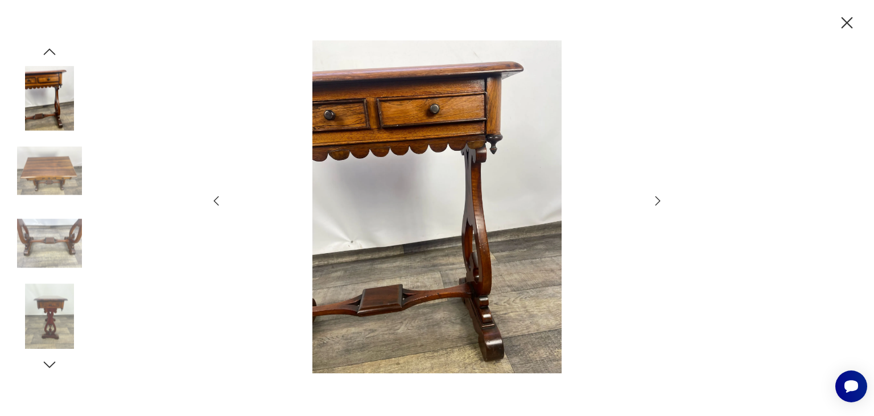
click at [50, 366] on icon "button" at bounding box center [50, 364] width 12 height 6
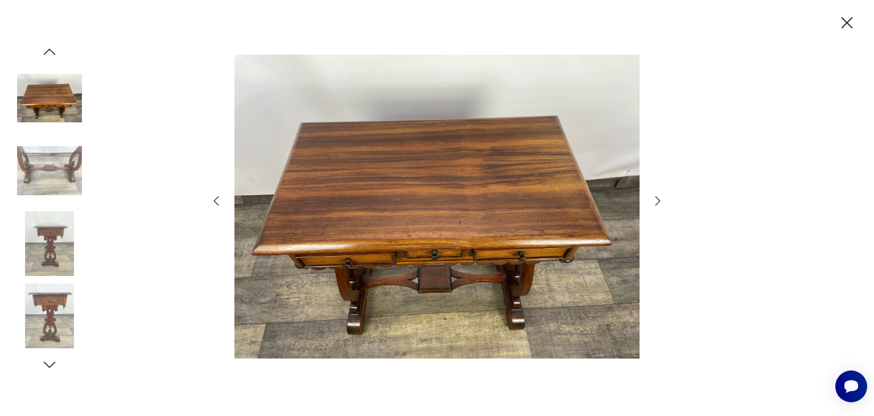
click at [50, 366] on icon "button" at bounding box center [50, 364] width 12 height 6
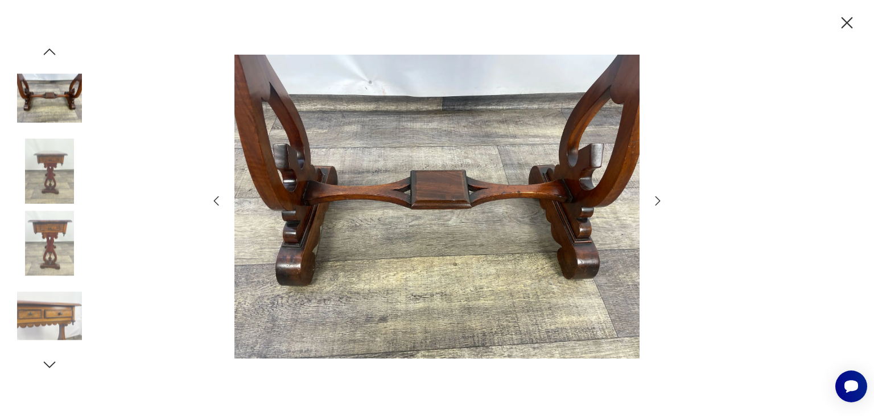
click at [50, 366] on icon "button" at bounding box center [50, 364] width 12 height 6
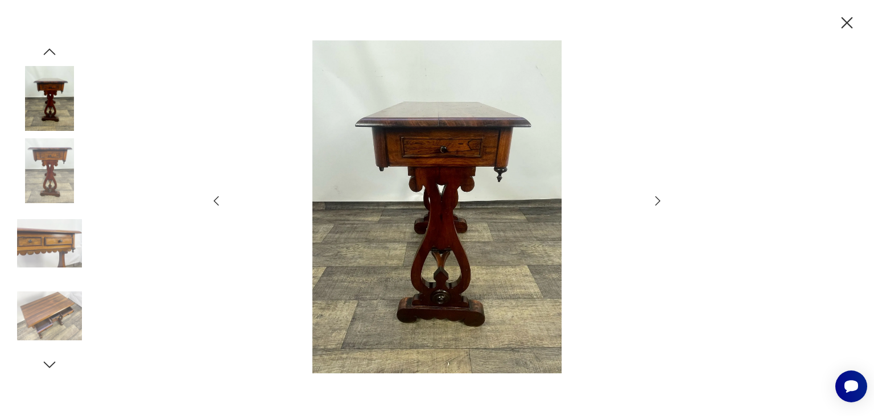
click at [50, 366] on icon "button" at bounding box center [50, 364] width 12 height 6
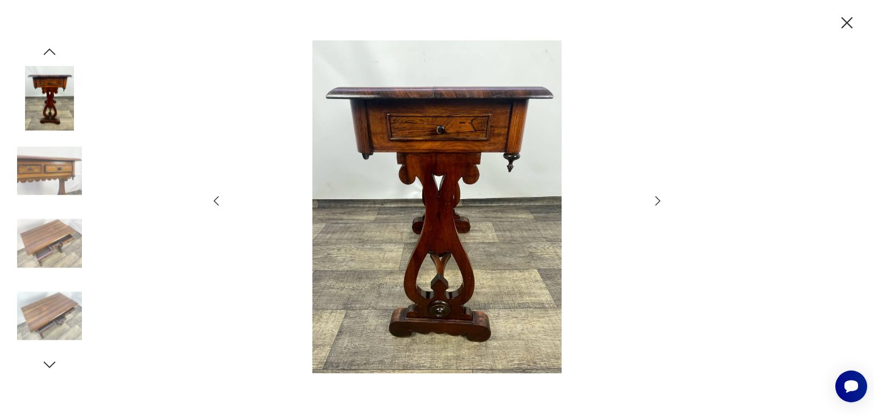
click at [50, 366] on icon "button" at bounding box center [50, 364] width 12 height 6
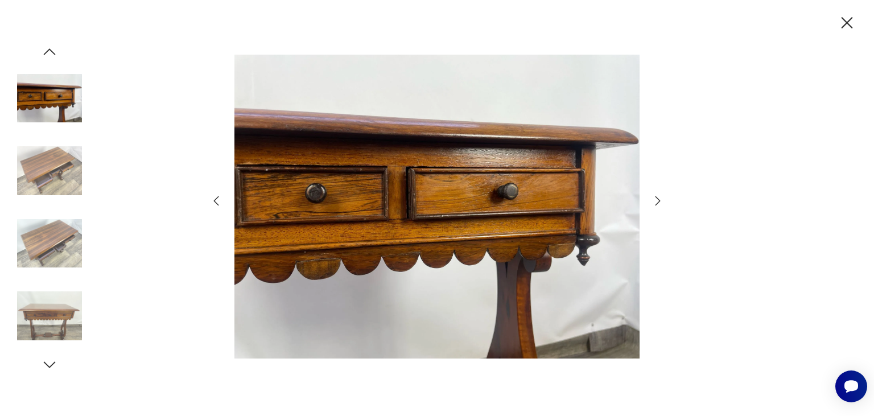
click at [49, 366] on icon "button" at bounding box center [50, 364] width 12 height 6
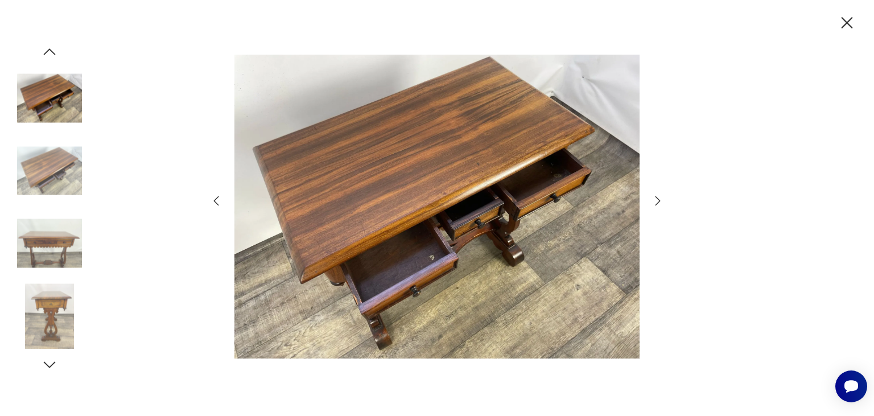
click at [47, 366] on icon "button" at bounding box center [49, 364] width 17 height 17
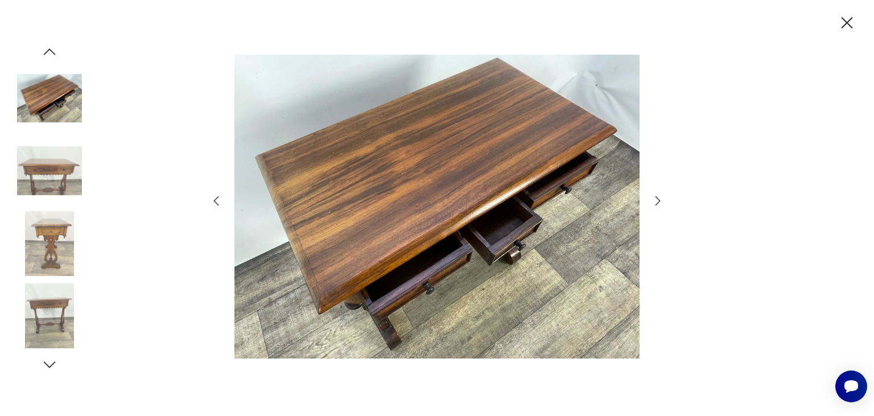
click at [47, 366] on icon "button" at bounding box center [49, 364] width 17 height 17
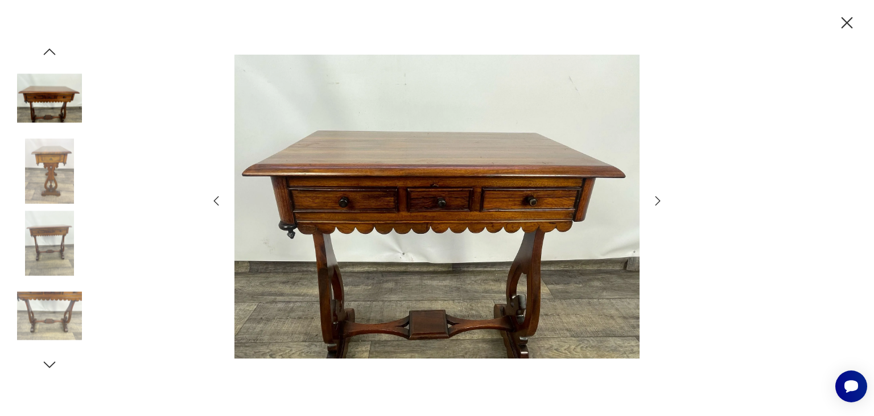
click at [45, 365] on icon "button" at bounding box center [49, 364] width 17 height 17
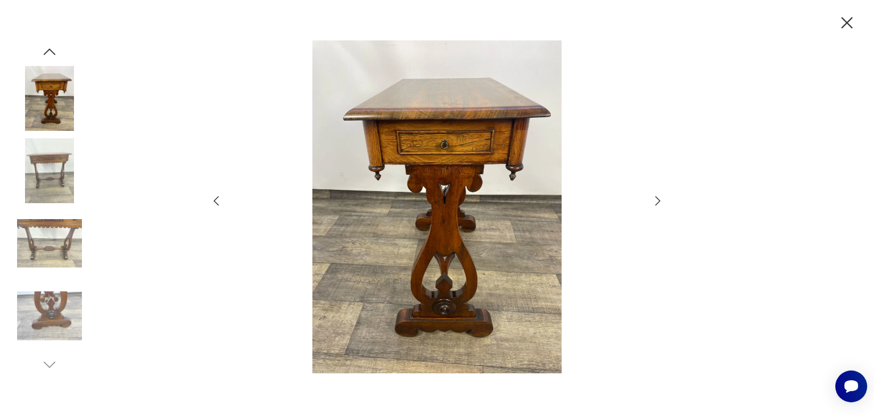
click at [846, 27] on icon "button" at bounding box center [847, 23] width 20 height 20
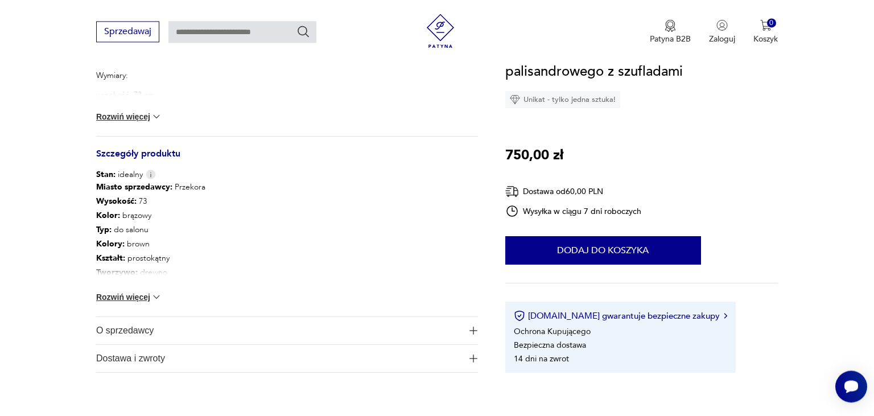
scroll to position [601, 0]
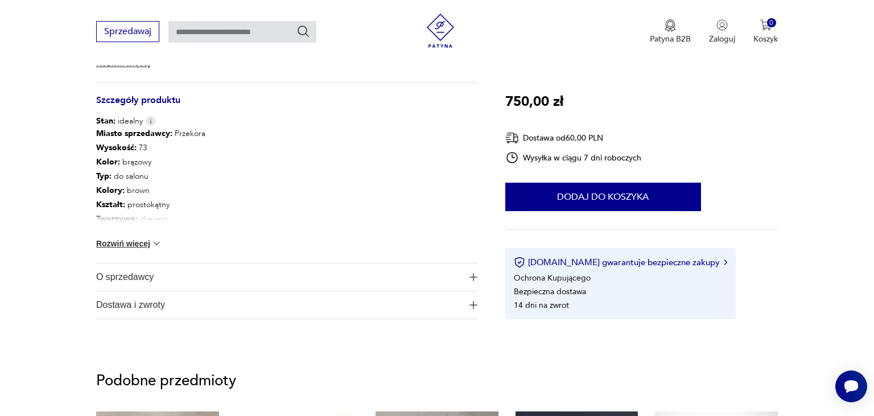
click at [117, 242] on button "Rozwiń więcej" at bounding box center [129, 243] width 66 height 11
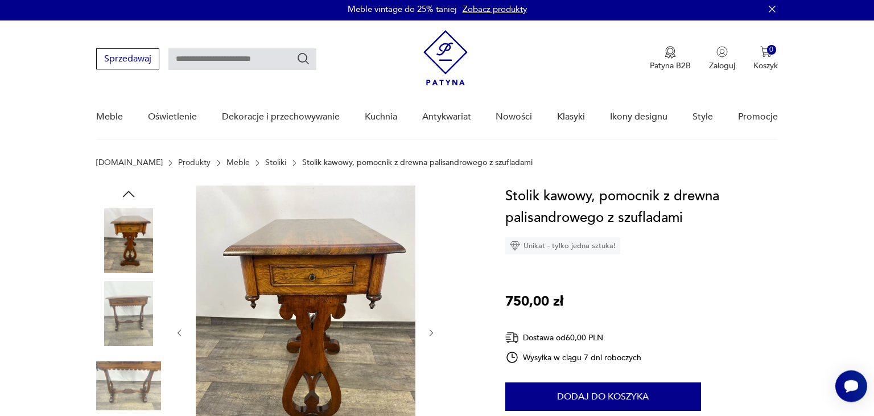
scroll to position [0, 0]
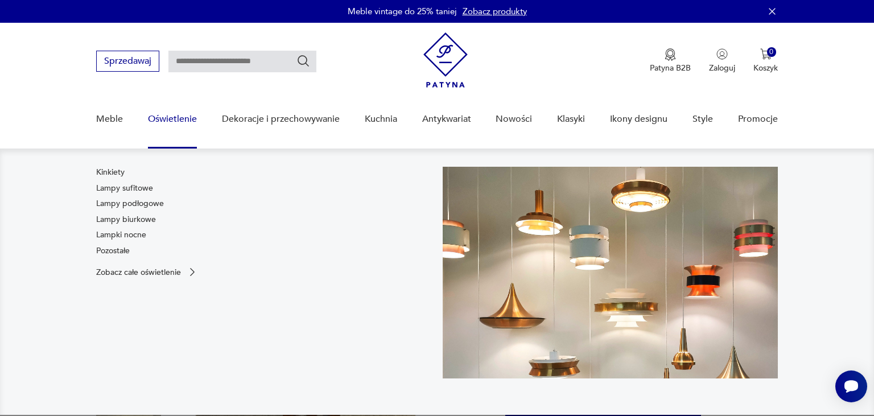
click at [165, 120] on link "Oświetlenie" at bounding box center [172, 119] width 49 height 44
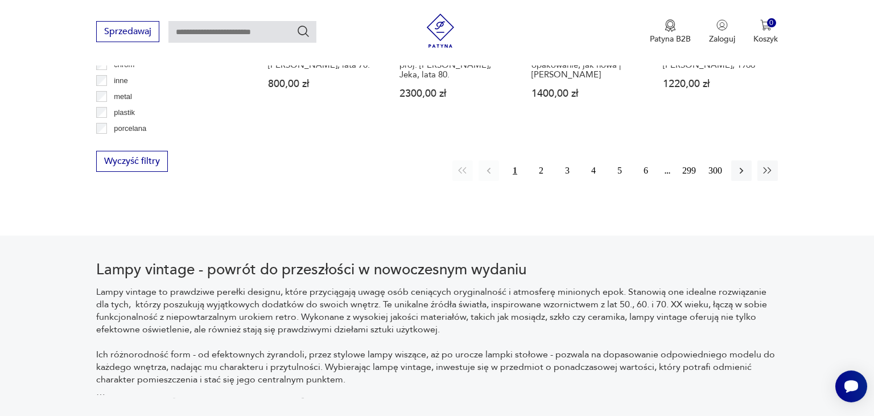
scroll to position [1261, 0]
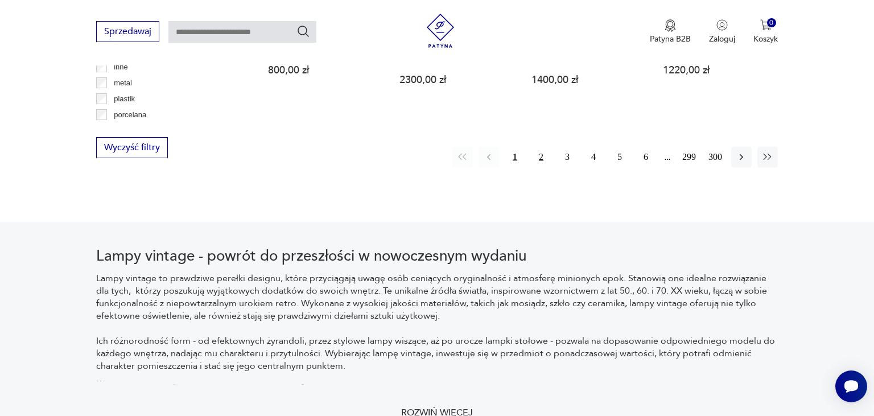
click at [538, 147] on button "2" at bounding box center [541, 157] width 20 height 20
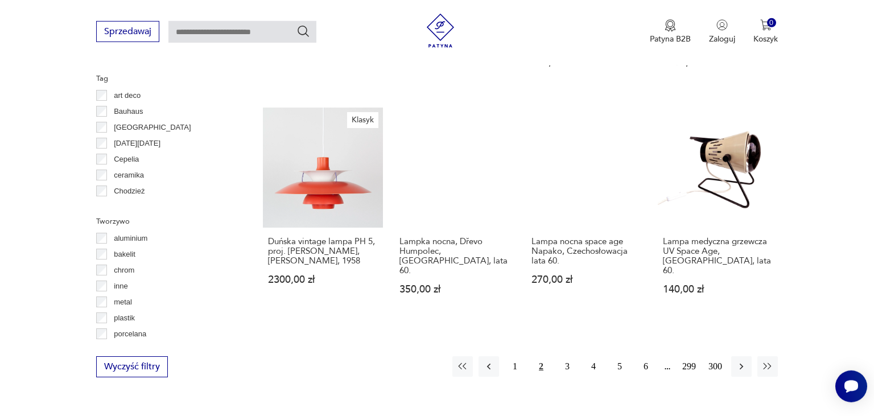
scroll to position [1168, 0]
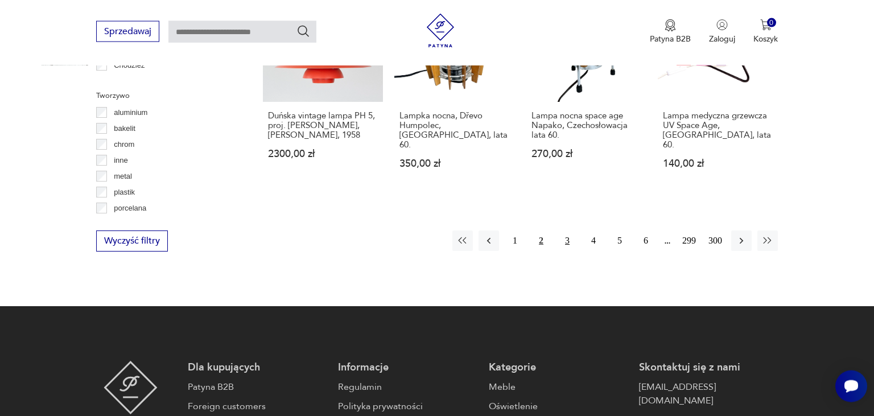
click at [567, 230] on button "3" at bounding box center [567, 240] width 20 height 20
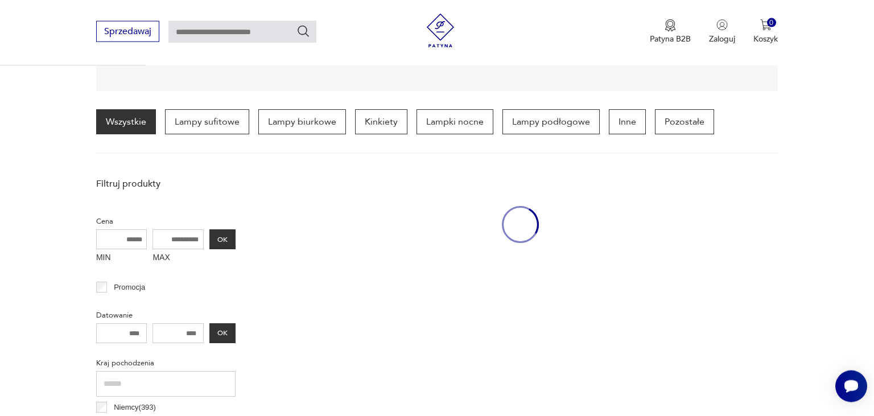
scroll to position [267, 0]
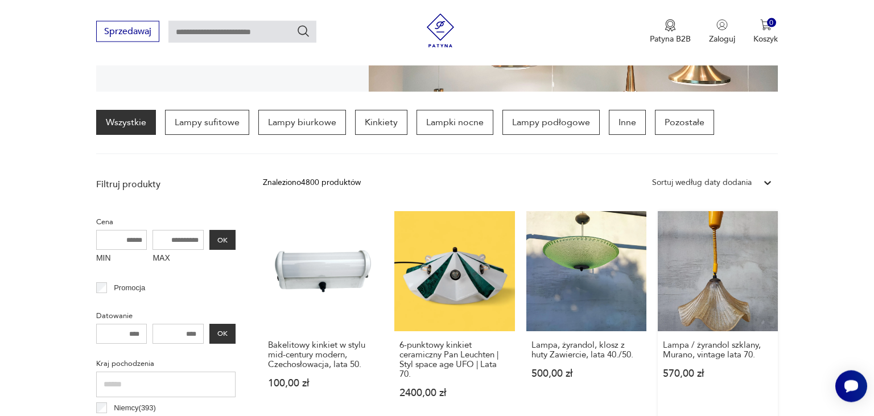
click at [717, 254] on link "Lampa / żyrandol szklany, Murano, vintage lata 70. 570,00 zł" at bounding box center [718, 315] width 120 height 209
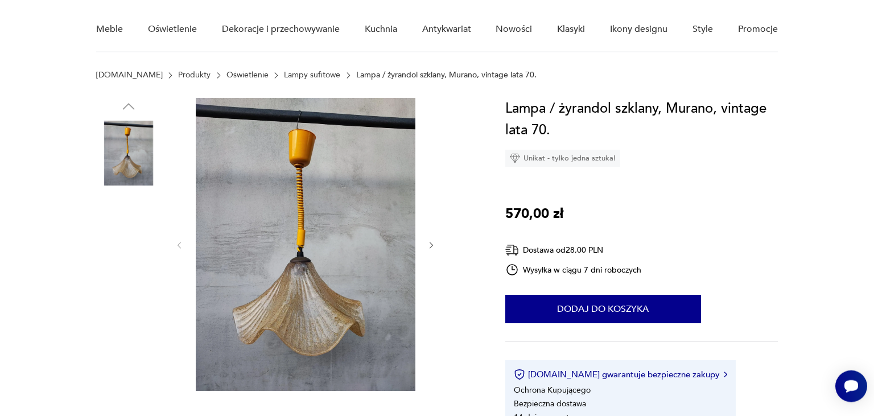
scroll to position [120, 0]
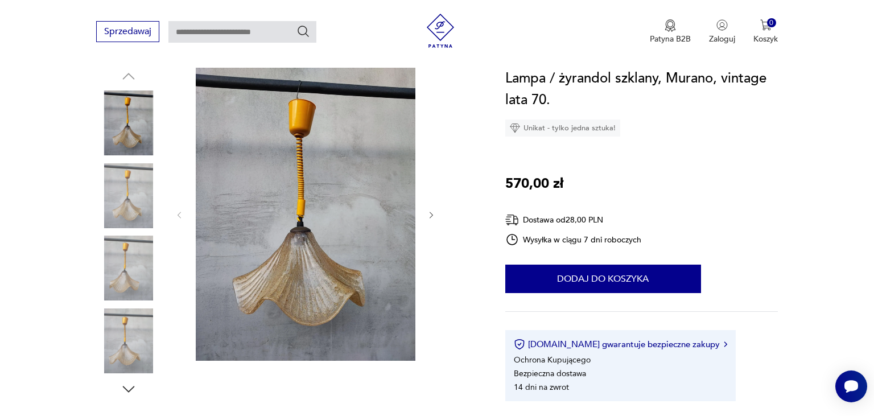
click at [299, 233] on img at bounding box center [306, 214] width 220 height 293
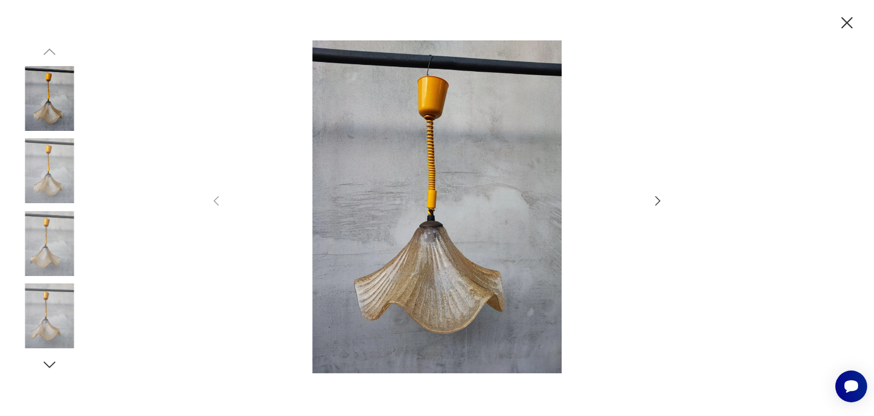
click at [52, 176] on img at bounding box center [49, 170] width 65 height 65
click at [55, 246] on img at bounding box center [49, 243] width 65 height 65
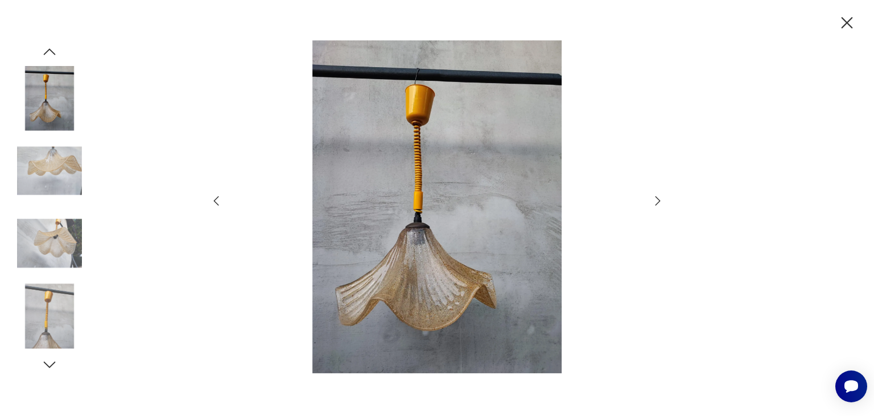
click at [51, 315] on img at bounding box center [49, 315] width 65 height 65
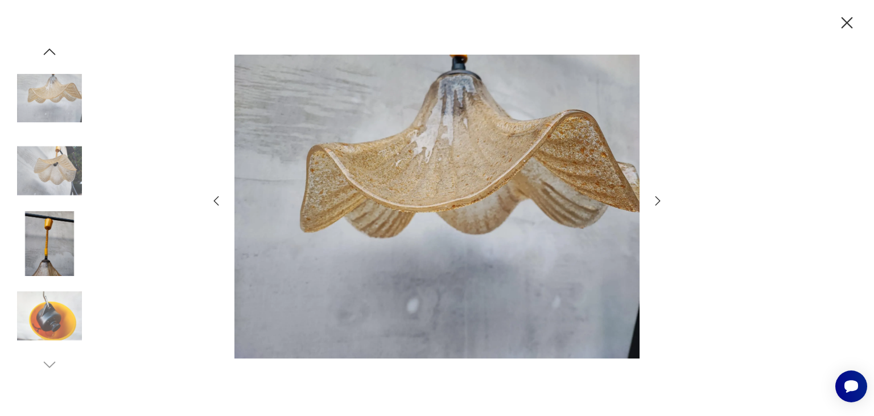
click at [48, 324] on img at bounding box center [49, 315] width 65 height 65
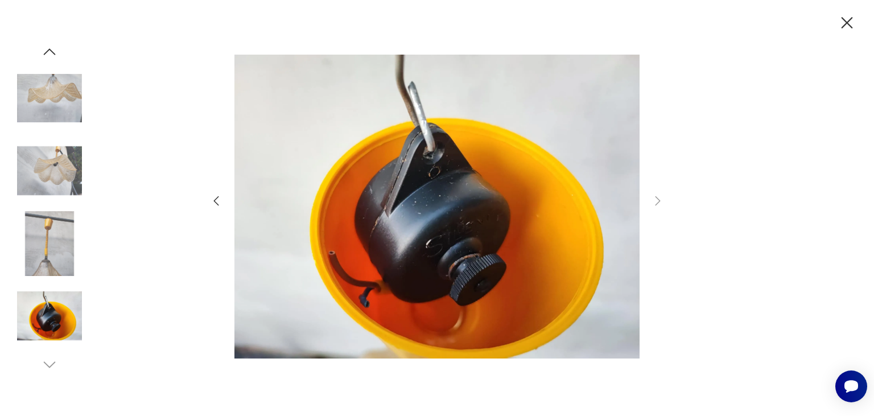
click at [850, 22] on icon "button" at bounding box center [847, 23] width 20 height 20
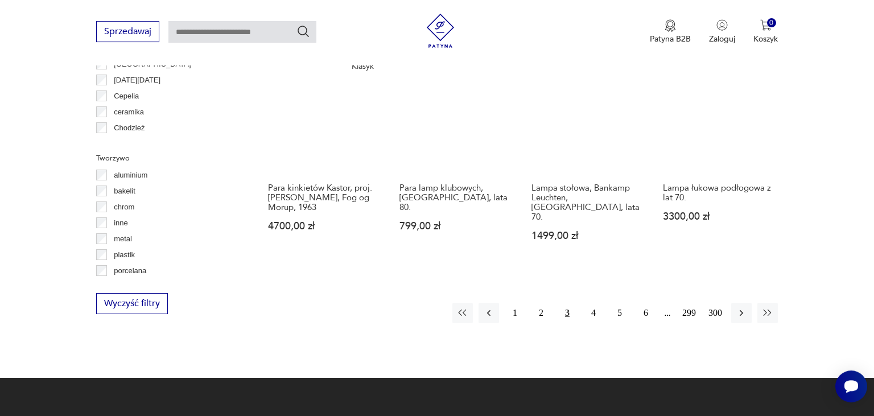
scroll to position [1143, 0]
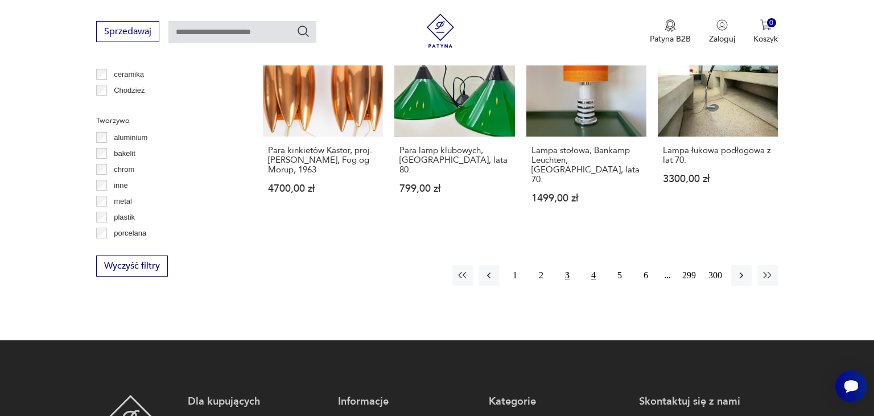
click at [592, 265] on button "4" at bounding box center [593, 275] width 20 height 20
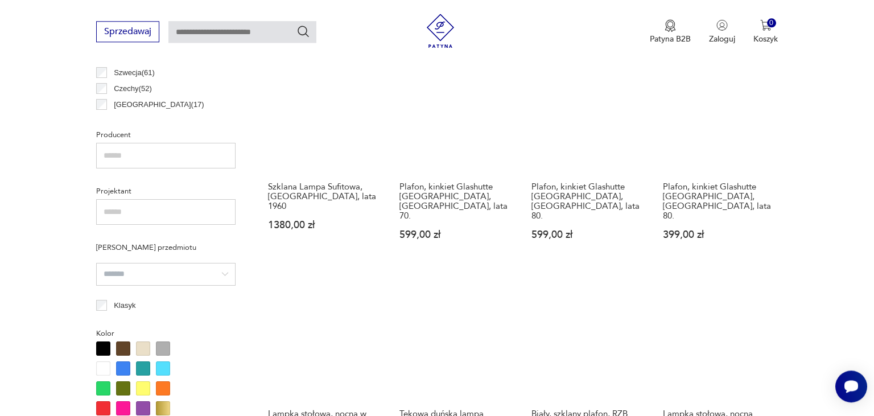
scroll to position [688, 0]
